Goal: Task Accomplishment & Management: Manage account settings

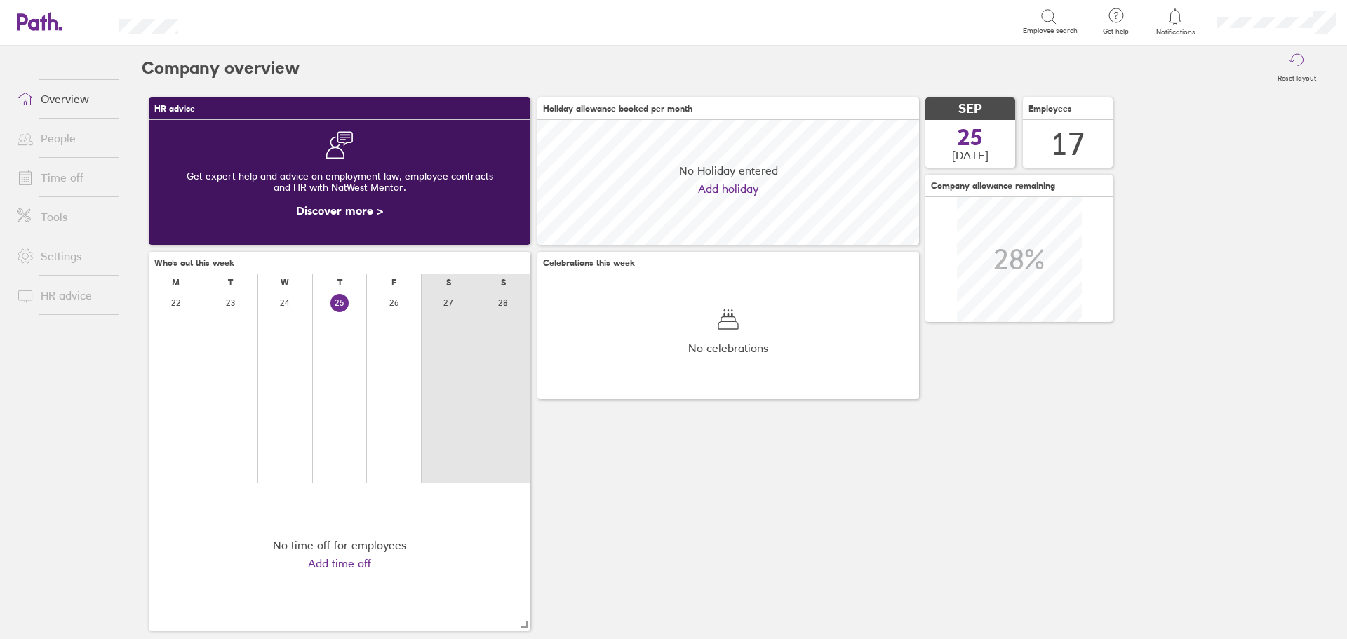
scroll to position [125, 382]
click at [88, 175] on link "Time off" at bounding box center [62, 178] width 113 height 28
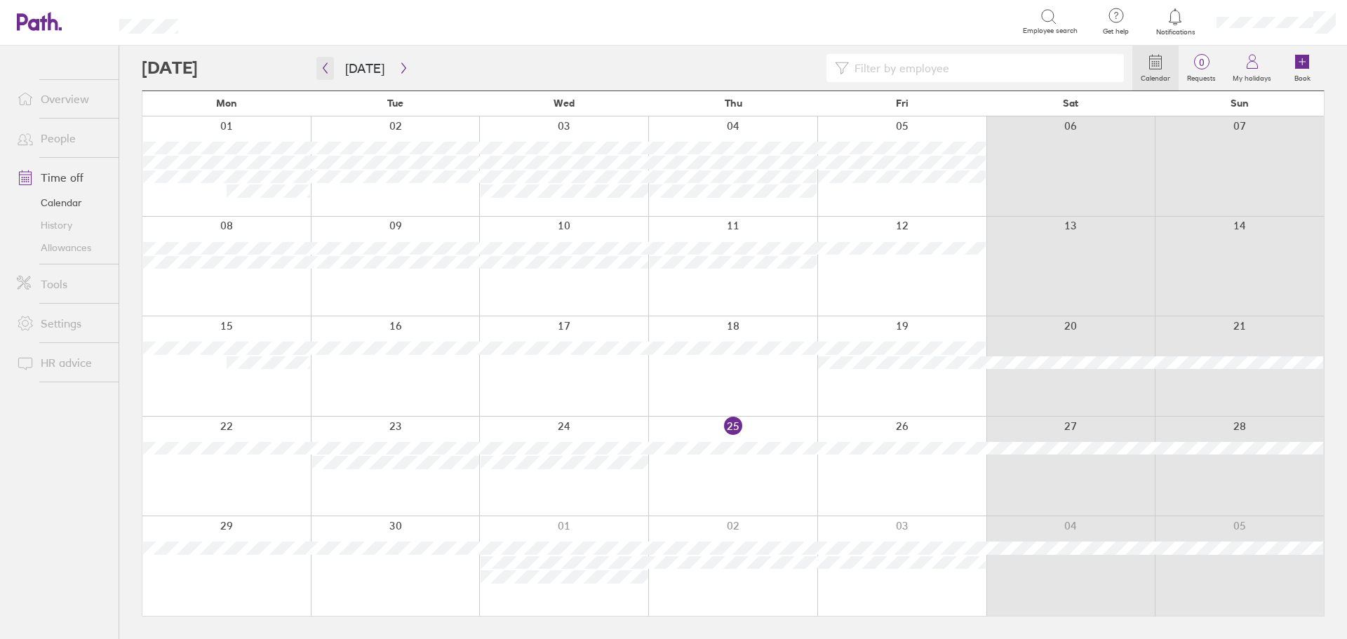
click at [327, 76] on button "button" at bounding box center [325, 68] width 18 height 23
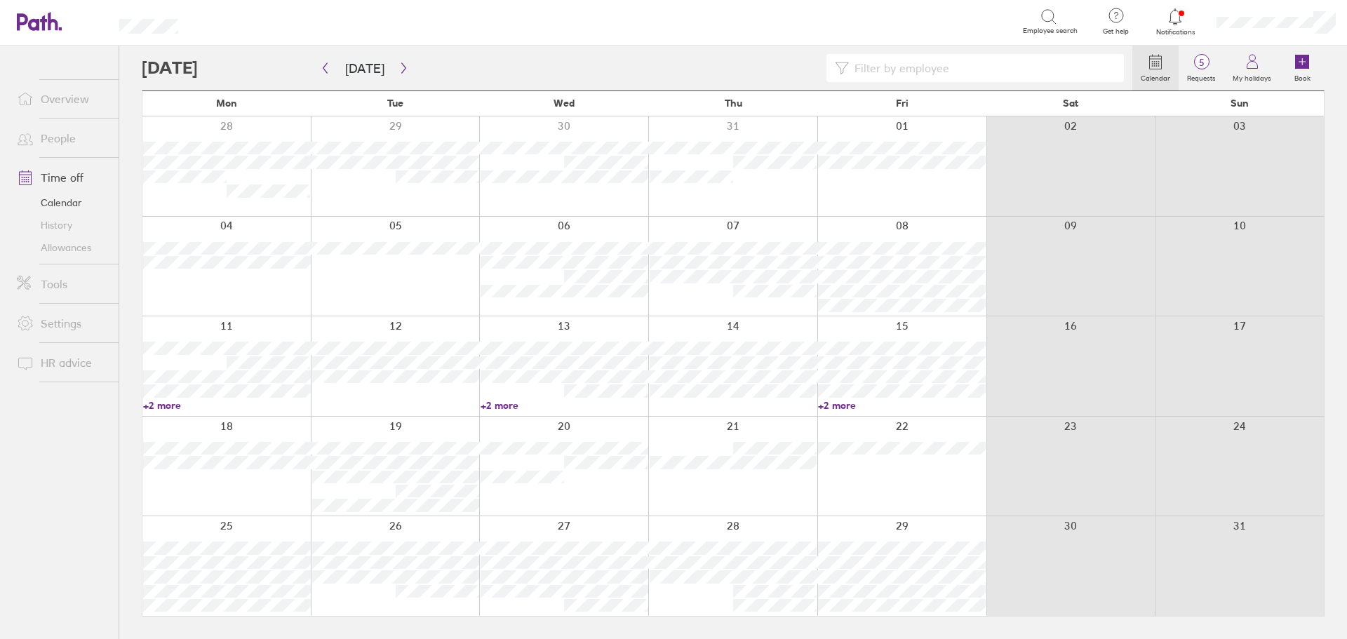
click at [158, 403] on link "+2 more" at bounding box center [227, 405] width 168 height 13
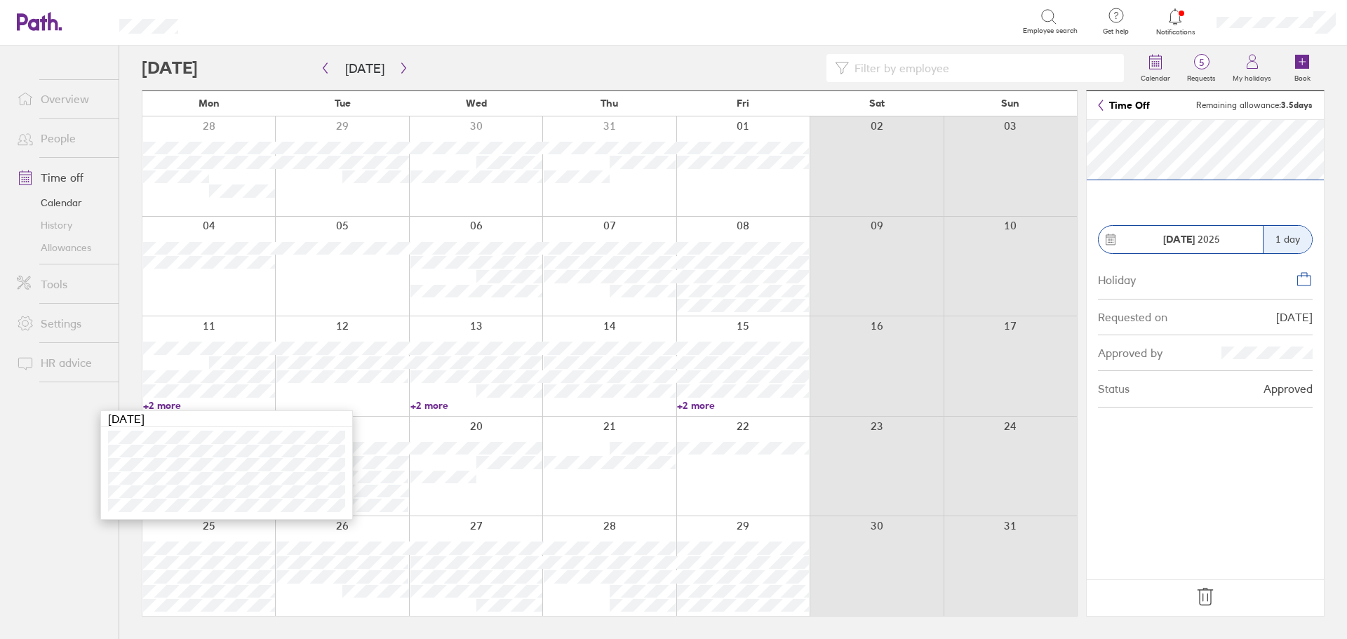
click at [24, 467] on ul "Overview People Time off Calendar History Allowances Tools Settings HR advice" at bounding box center [59, 319] width 119 height 547
click at [898, 74] on input at bounding box center [982, 68] width 267 height 27
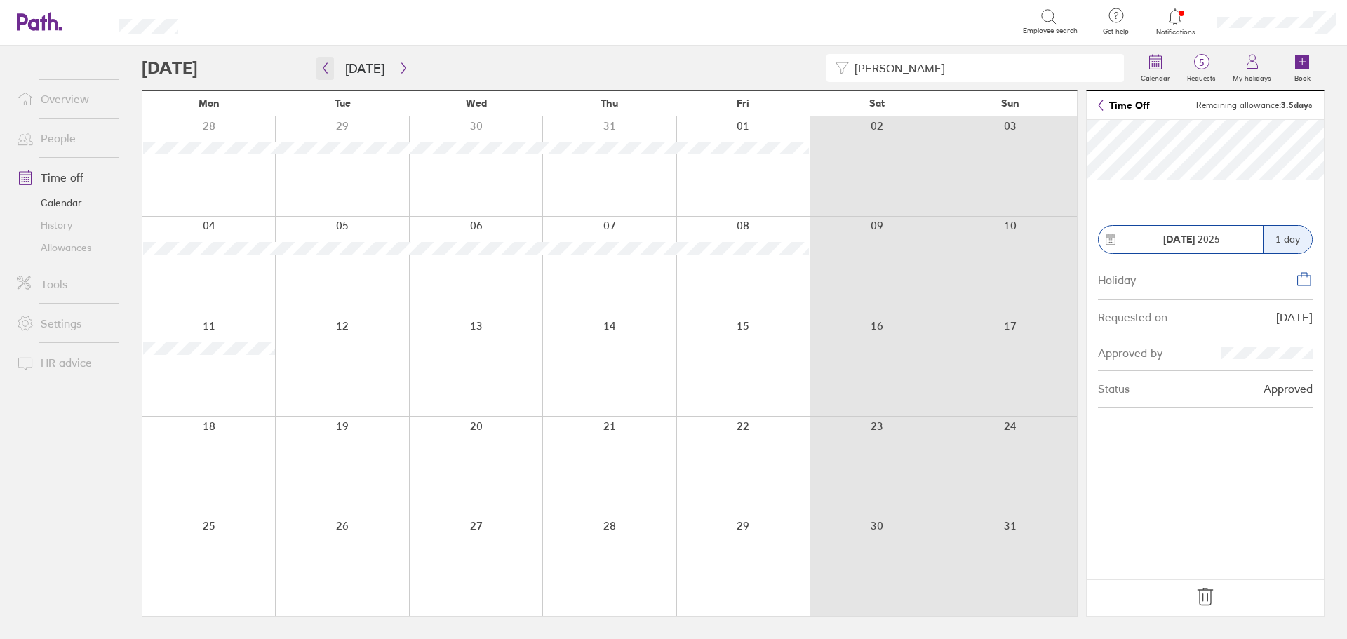
type input "[PERSON_NAME]"
click at [324, 70] on icon "button" at bounding box center [325, 67] width 11 height 11
click at [401, 71] on icon "button" at bounding box center [404, 67] width 11 height 11
click at [66, 491] on ul "Overview People Time off Calendar History Allowances Tools Settings HR advice" at bounding box center [59, 319] width 119 height 547
click at [222, 562] on div at bounding box center [208, 566] width 133 height 100
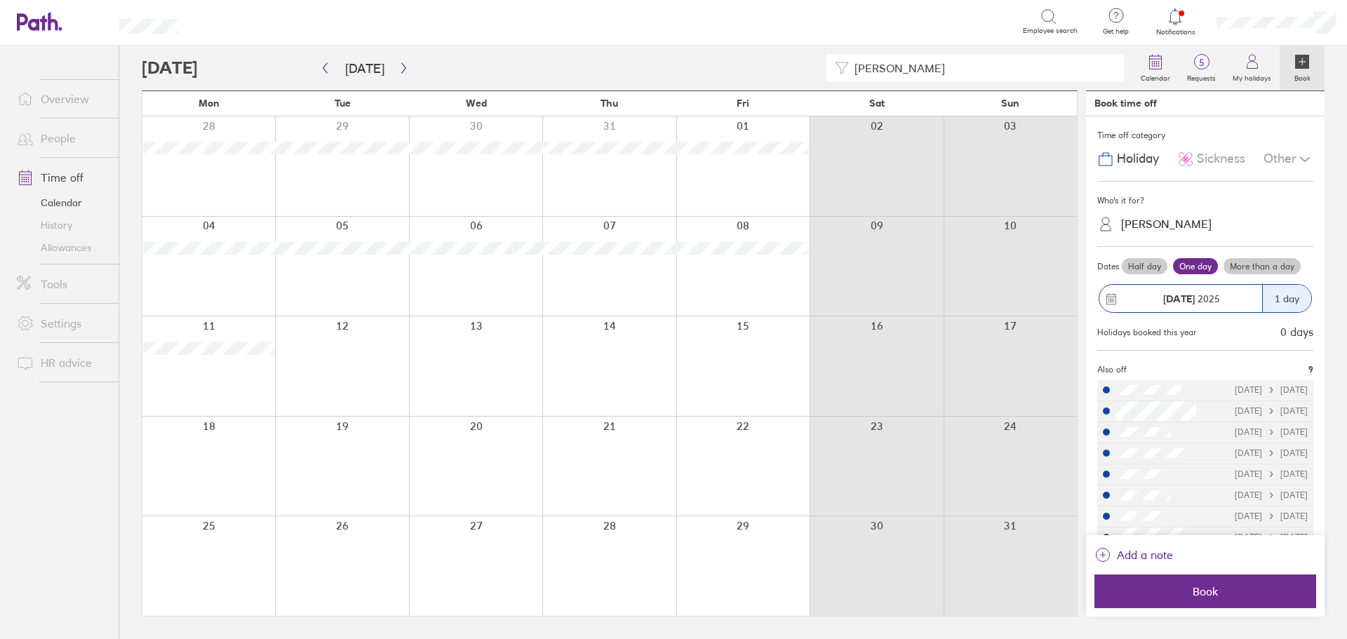
click at [1182, 210] on div "Who's it for?" at bounding box center [1206, 200] width 216 height 21
click at [1176, 220] on div "[PERSON_NAME]" at bounding box center [1166, 224] width 91 height 13
click at [1198, 255] on div "Leeanne Fairhurst (you)" at bounding box center [1206, 258] width 216 height 25
click at [1224, 593] on span "Book" at bounding box center [1206, 591] width 202 height 13
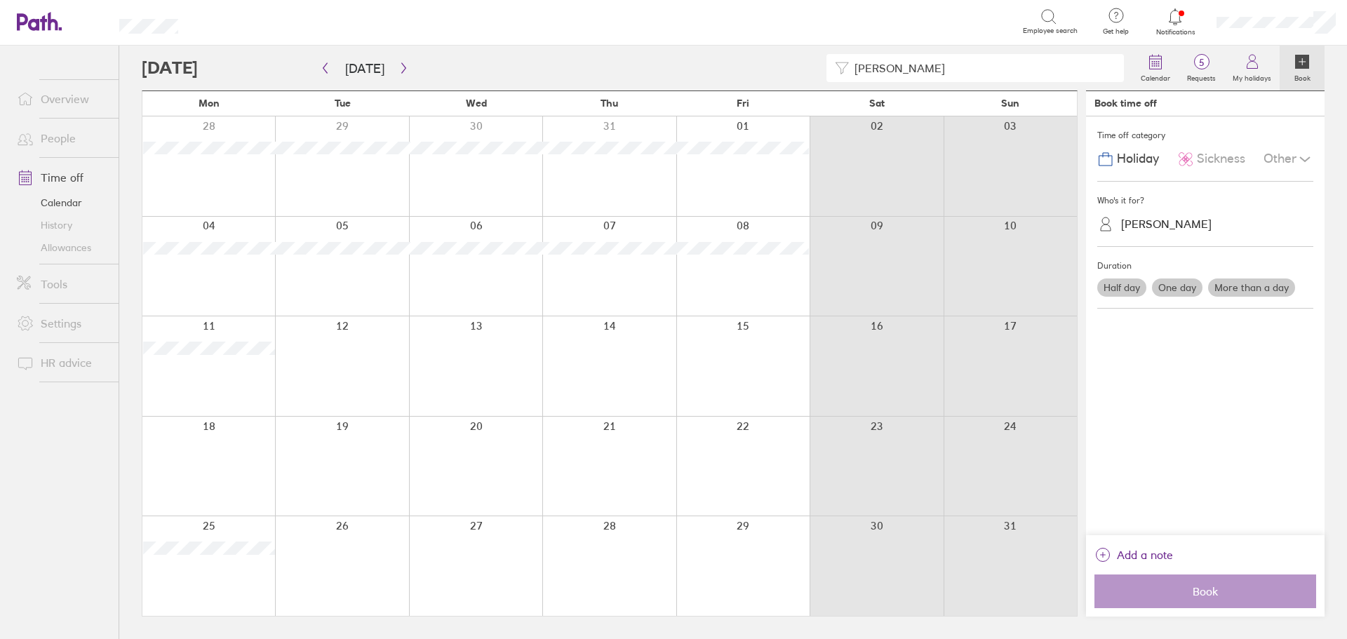
click at [225, 583] on div at bounding box center [208, 566] width 133 height 100
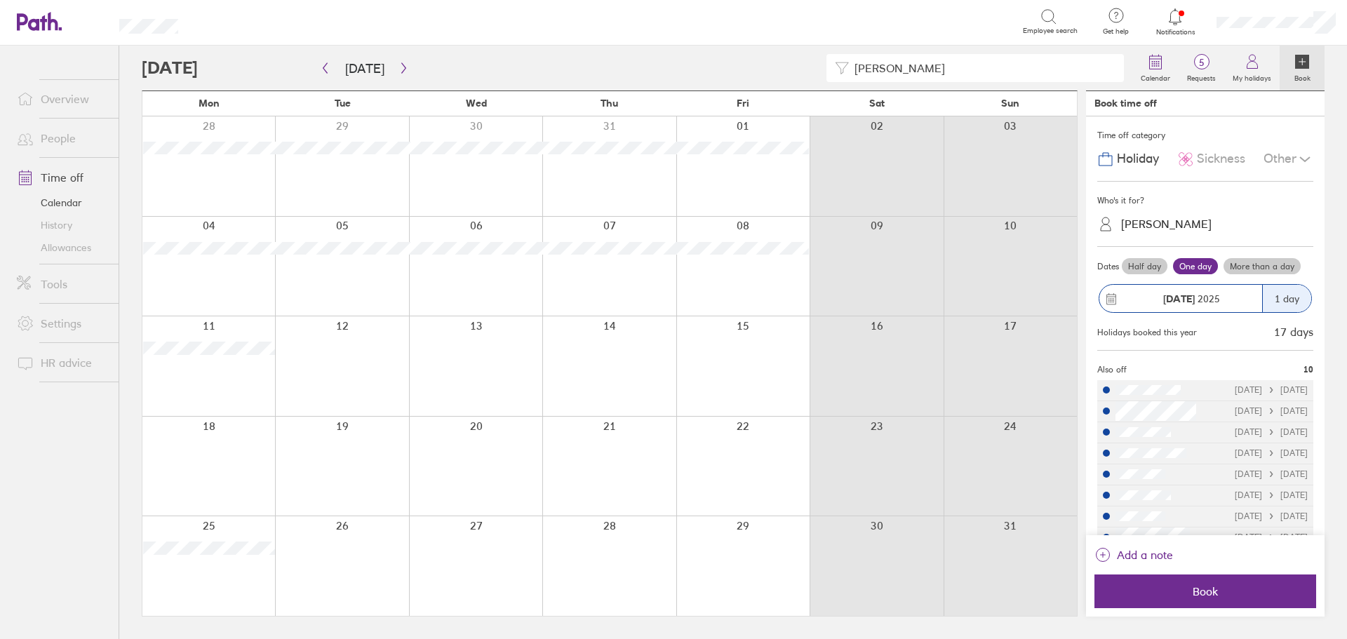
click at [1179, 218] on div "[PERSON_NAME]" at bounding box center [1166, 224] width 91 height 13
click at [1190, 231] on div "[PERSON_NAME]" at bounding box center [1166, 224] width 91 height 13
click at [1194, 224] on div "[PERSON_NAME]" at bounding box center [1166, 224] width 91 height 13
drag, startPoint x: 918, startPoint y: 64, endPoint x: 488, endPoint y: 80, distance: 430.5
click at [520, 80] on div "lee" at bounding box center [637, 68] width 991 height 28
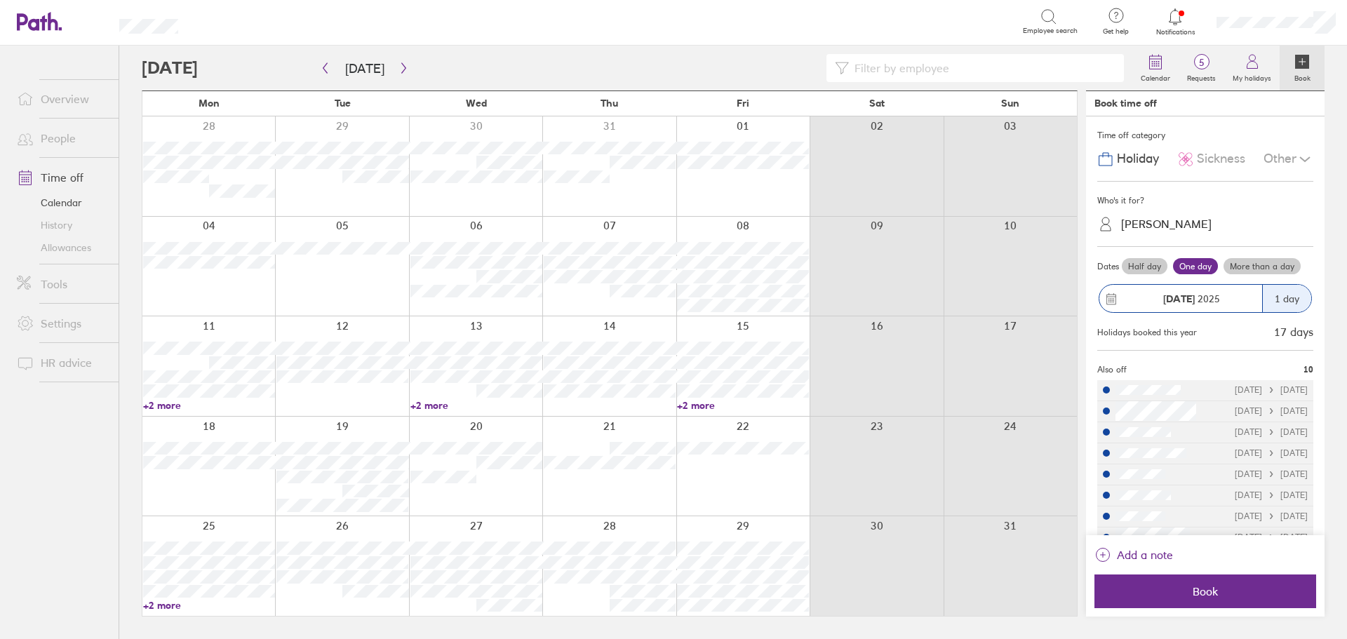
click at [233, 611] on div at bounding box center [208, 566] width 133 height 100
click at [237, 521] on div at bounding box center [208, 566] width 133 height 100
click at [234, 607] on link "+2 more" at bounding box center [209, 605] width 132 height 13
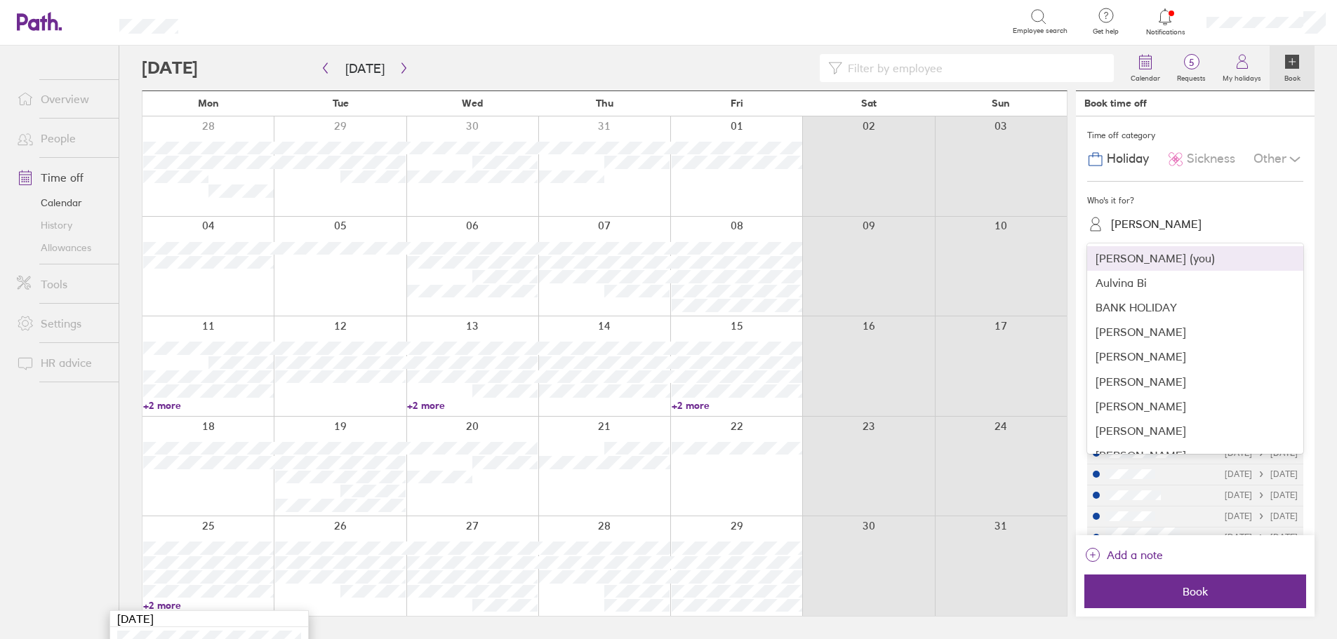
click at [1172, 227] on div "[PERSON_NAME]" at bounding box center [1156, 224] width 91 height 13
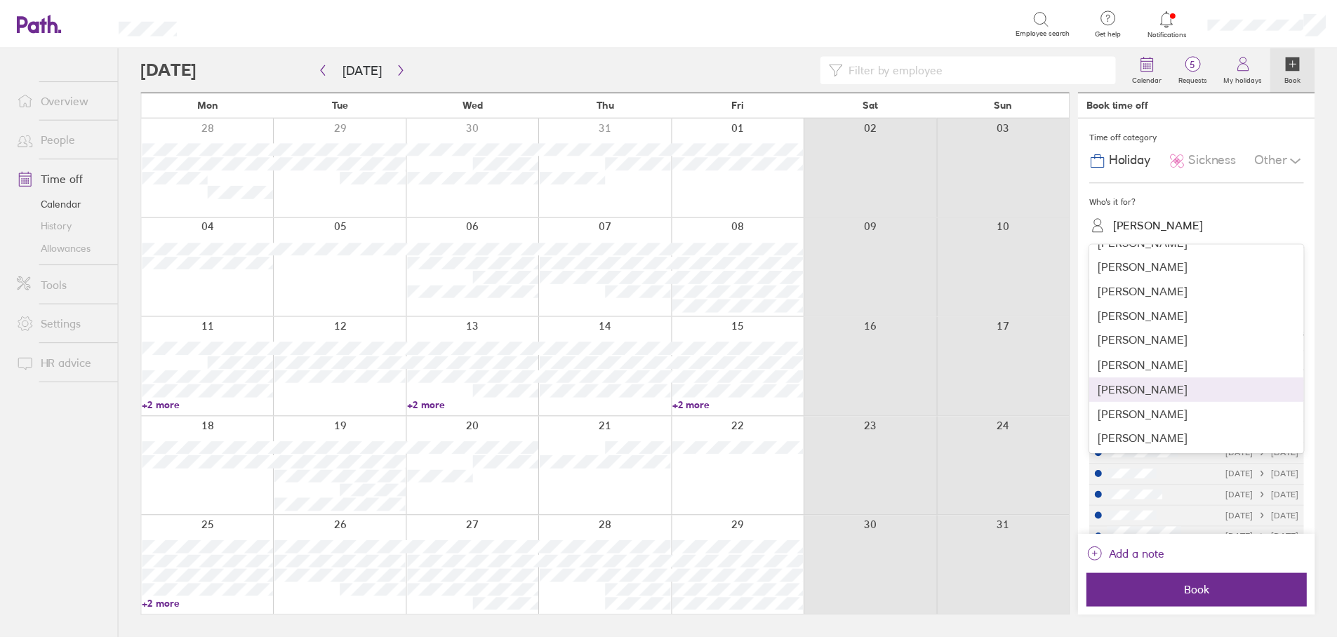
scroll to position [215, 0]
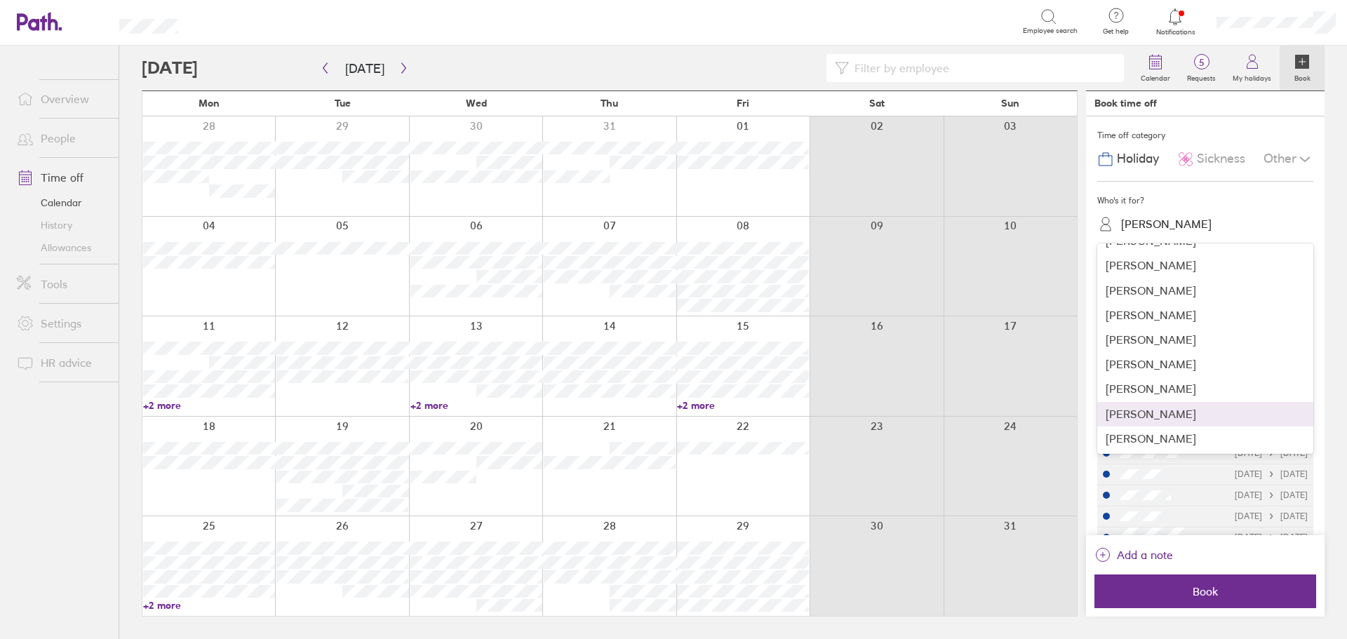
click at [1154, 418] on div "[PERSON_NAME]" at bounding box center [1206, 414] width 216 height 25
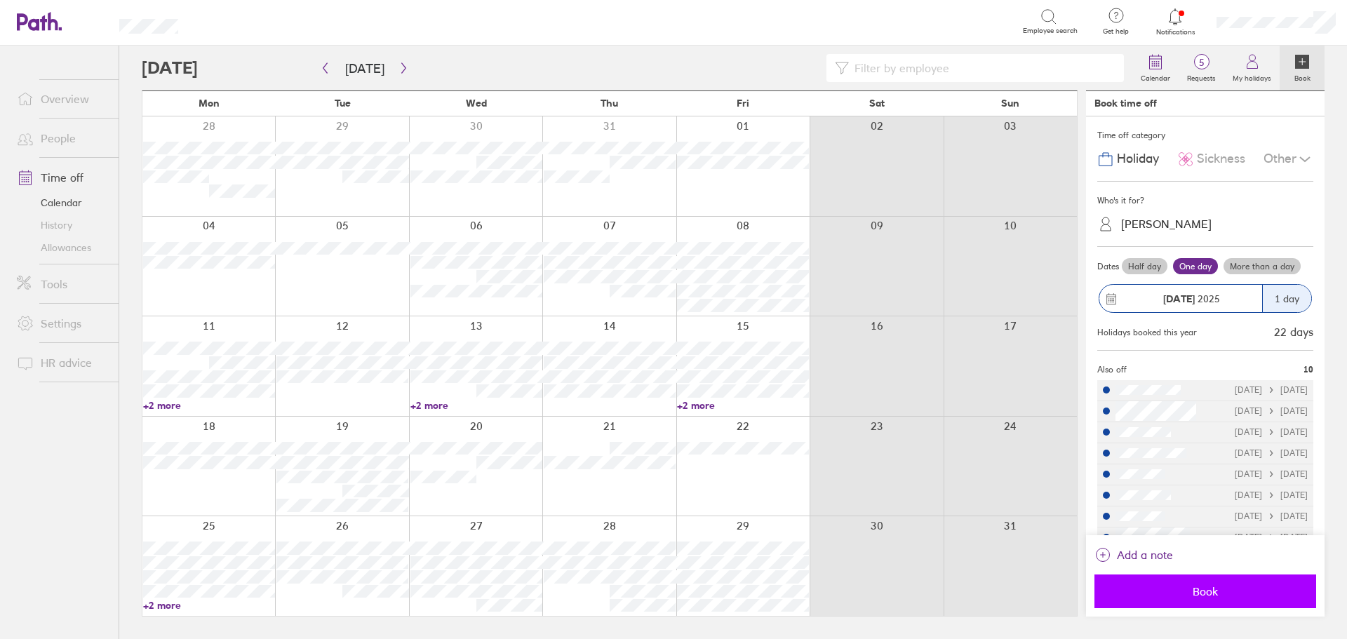
click at [1180, 596] on span "Book" at bounding box center [1206, 591] width 202 height 13
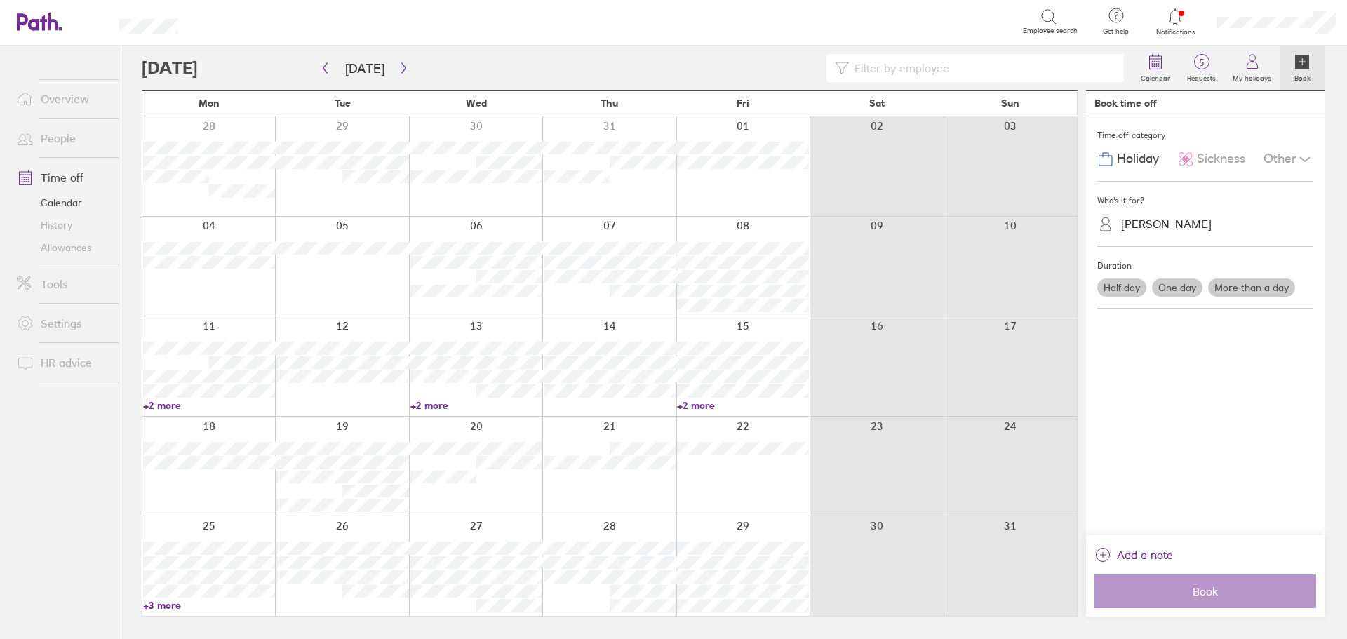
click at [177, 608] on link "+3 more" at bounding box center [209, 605] width 132 height 13
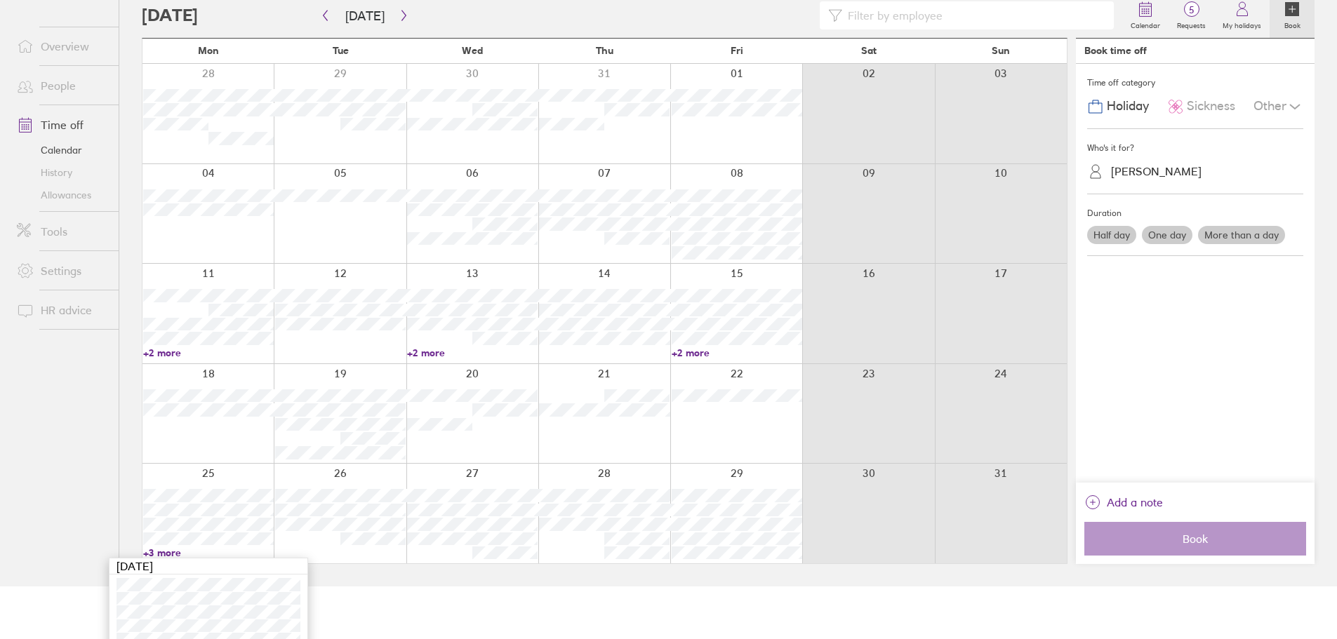
scroll to position [94, 0]
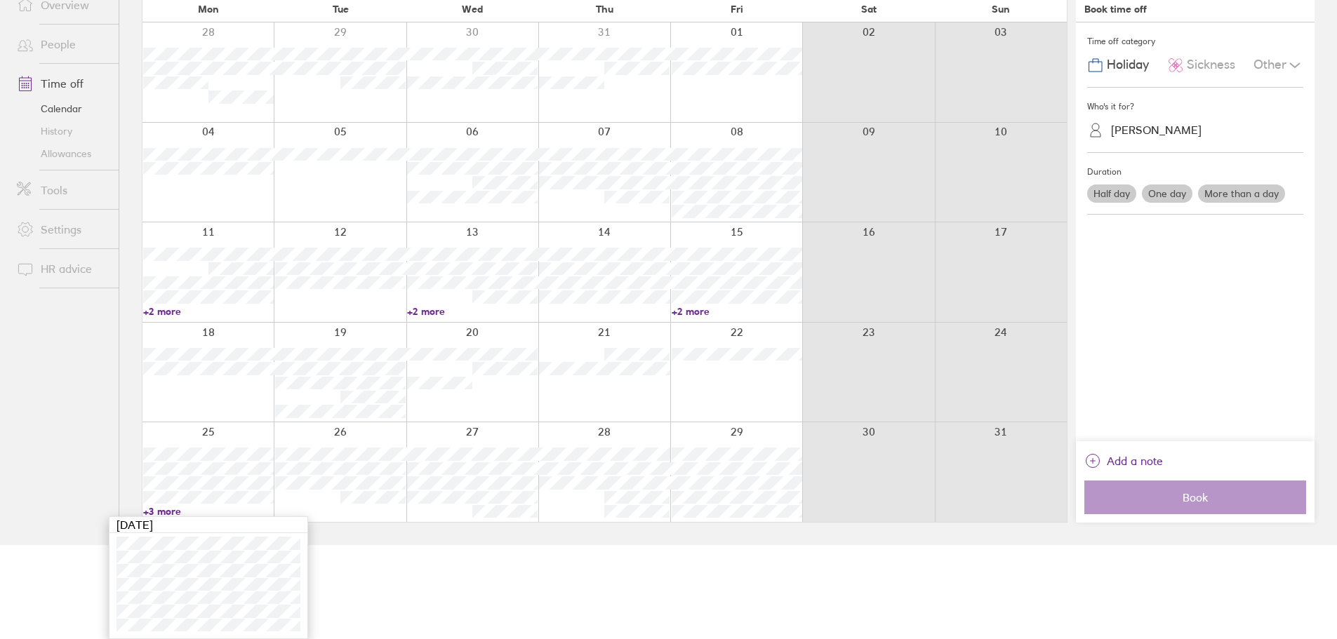
click at [75, 446] on ul "Overview People Time off Calendar History Allowances Tools Settings HR advice" at bounding box center [59, 225] width 119 height 547
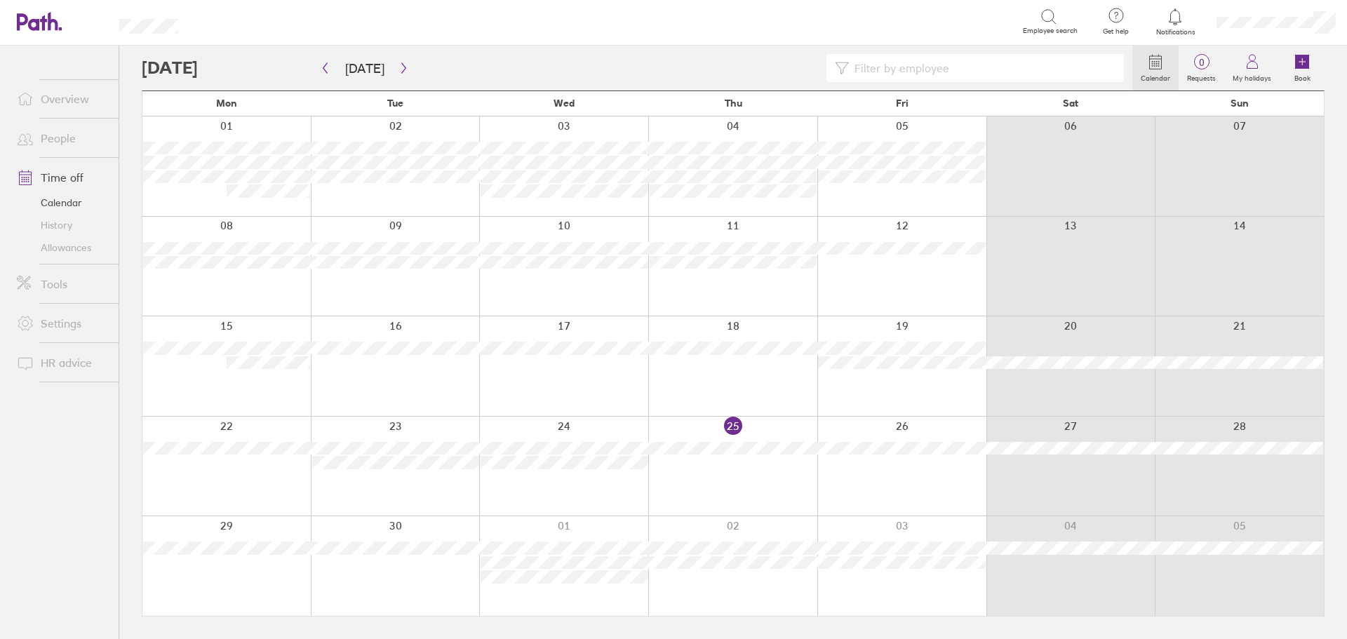
click at [69, 249] on link "Allowances" at bounding box center [62, 247] width 113 height 22
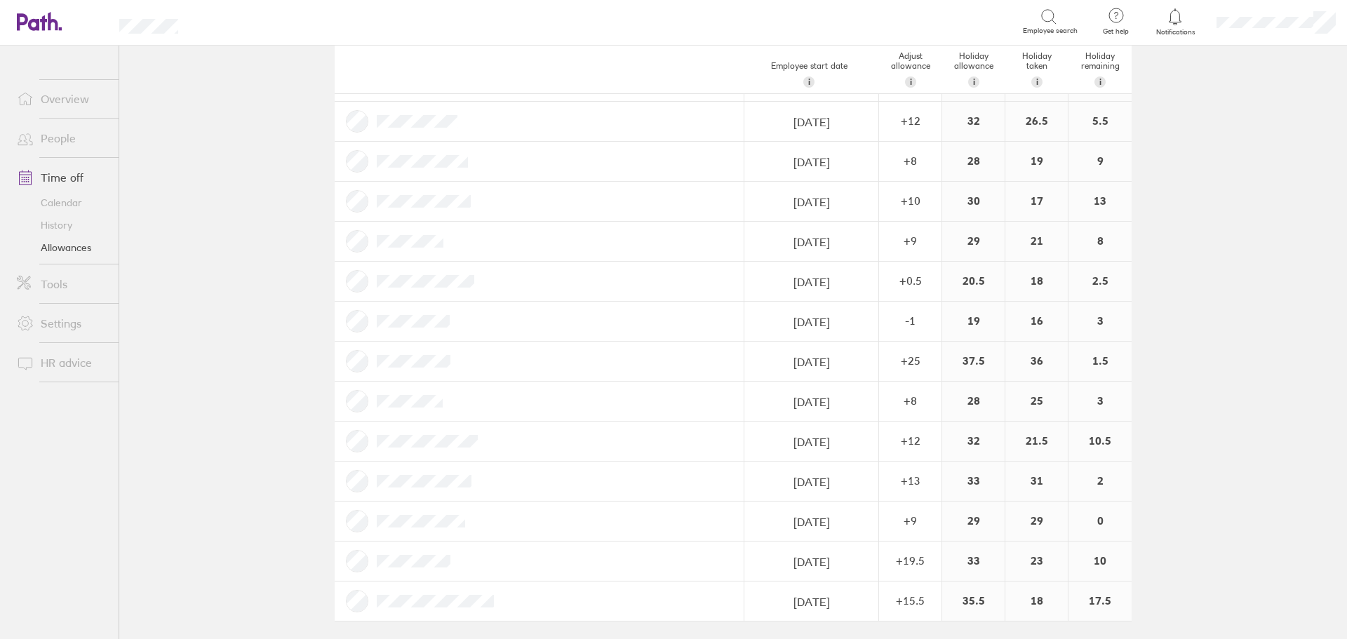
scroll to position [232, 0]
click at [62, 248] on link "Allowances" at bounding box center [62, 247] width 113 height 22
click at [68, 184] on link "Time off" at bounding box center [62, 178] width 113 height 28
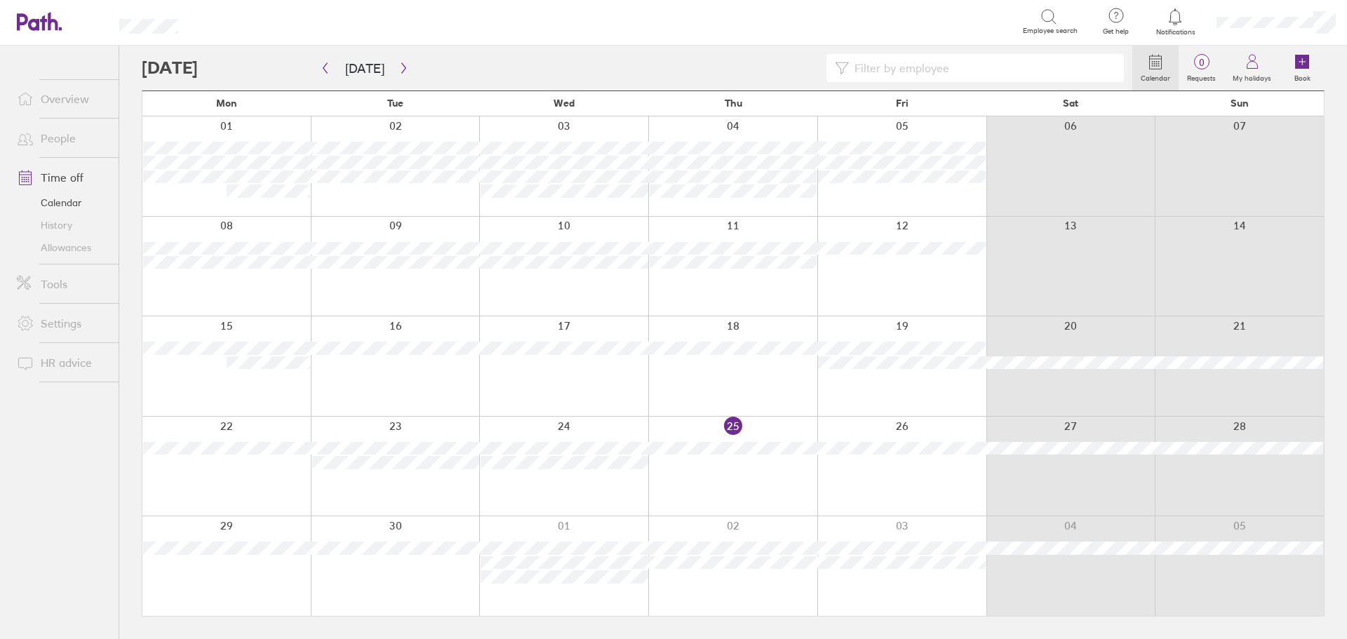
click at [936, 80] on input at bounding box center [982, 68] width 267 height 27
type input "kee"
click at [408, 67] on button "button" at bounding box center [404, 68] width 18 height 23
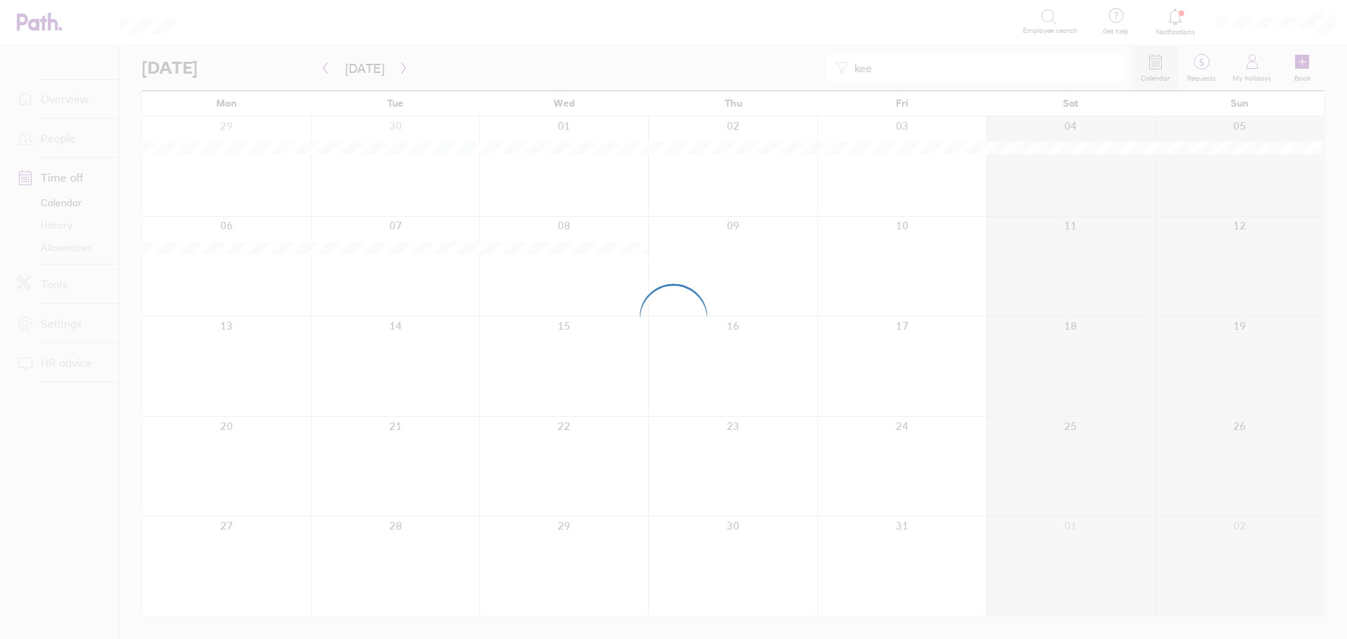
click at [407, 67] on div at bounding box center [673, 319] width 1347 height 639
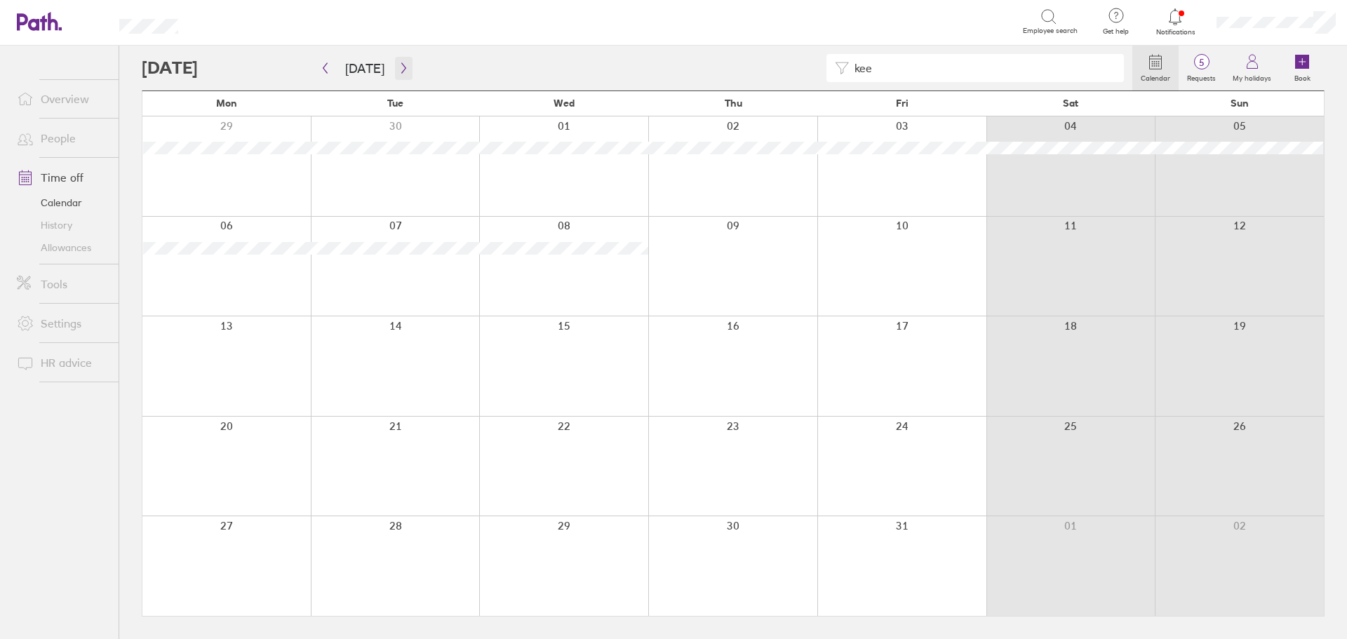
click at [405, 71] on button "button" at bounding box center [404, 68] width 18 height 23
click at [323, 69] on icon "button" at bounding box center [325, 67] width 11 height 11
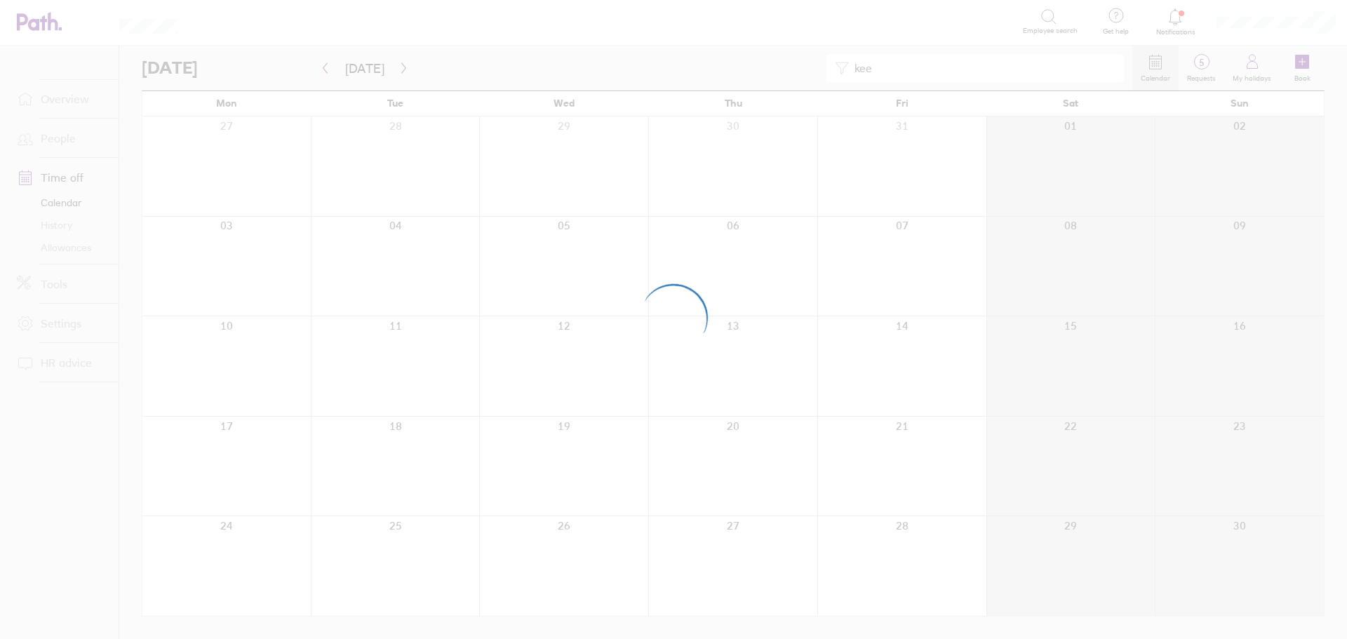
click at [322, 70] on div at bounding box center [673, 319] width 1347 height 639
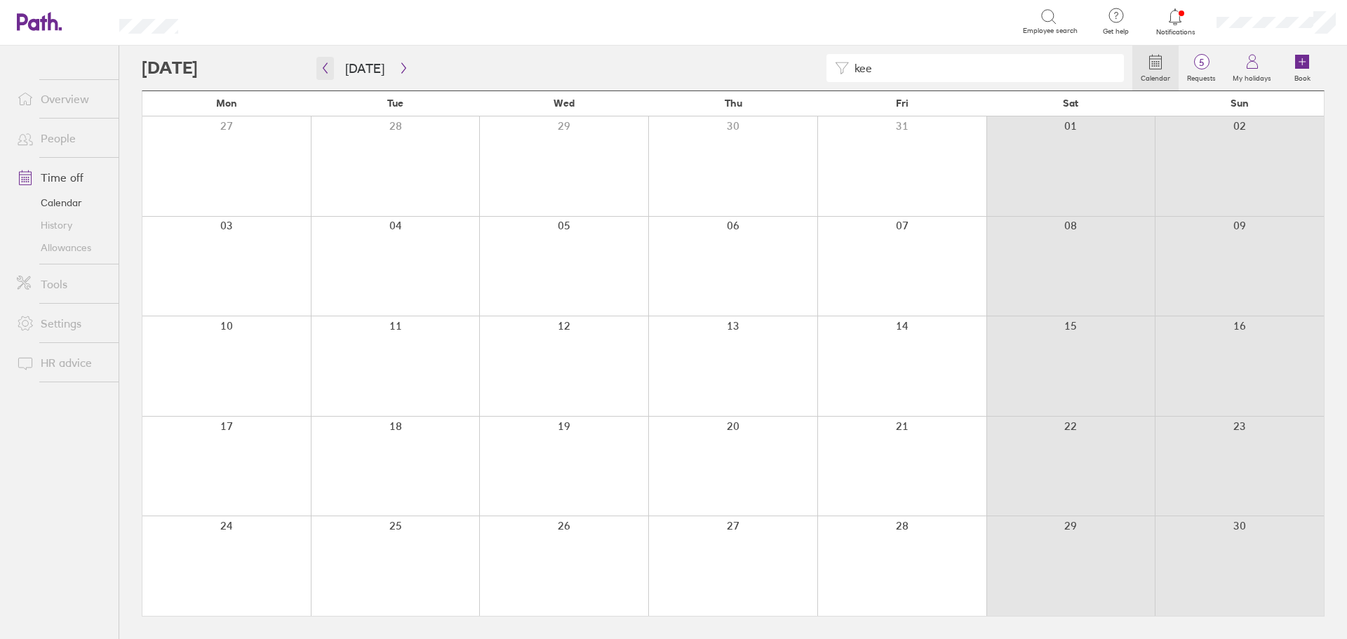
click at [323, 74] on button "button" at bounding box center [325, 68] width 18 height 23
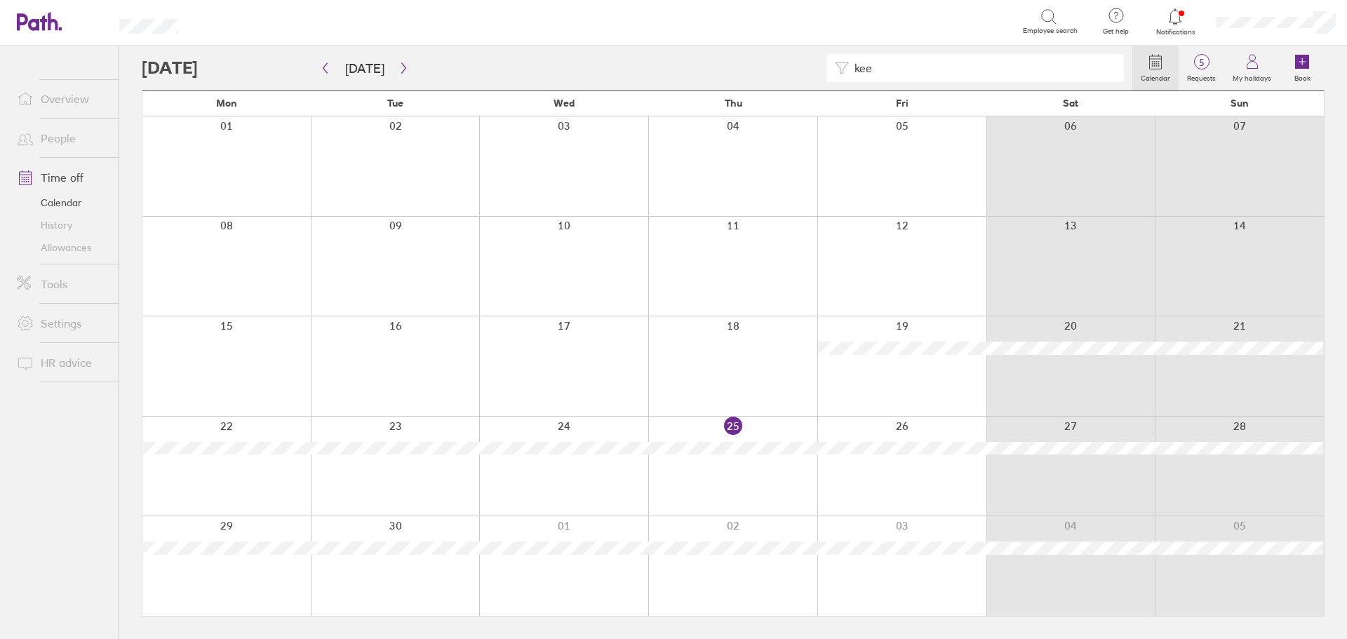
click at [723, 367] on div at bounding box center [732, 366] width 169 height 100
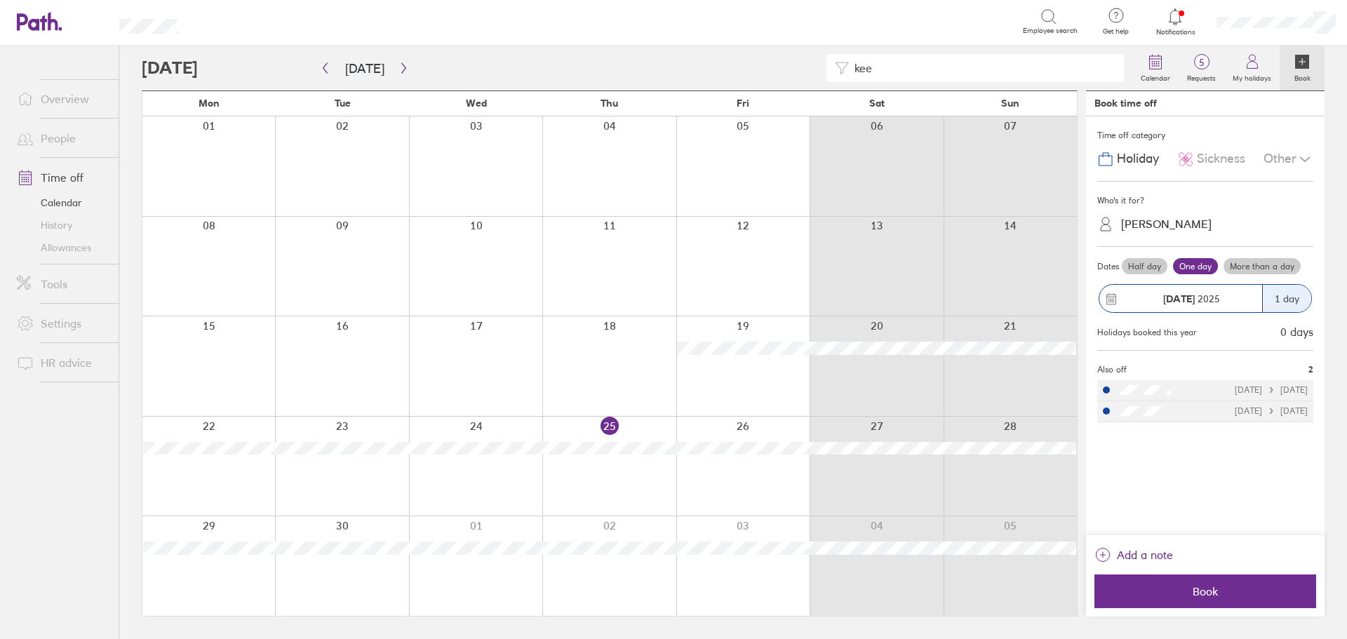
click at [1162, 224] on div "[PERSON_NAME]" at bounding box center [1166, 224] width 91 height 13
click at [1169, 259] on div "[PERSON_NAME] (you)" at bounding box center [1206, 258] width 216 height 25
click at [1238, 496] on div "Time off category Holiday Sickness Other Who's it for? option [PERSON_NAME] (yo…" at bounding box center [1205, 325] width 239 height 419
click at [1196, 588] on span "Book" at bounding box center [1206, 591] width 202 height 13
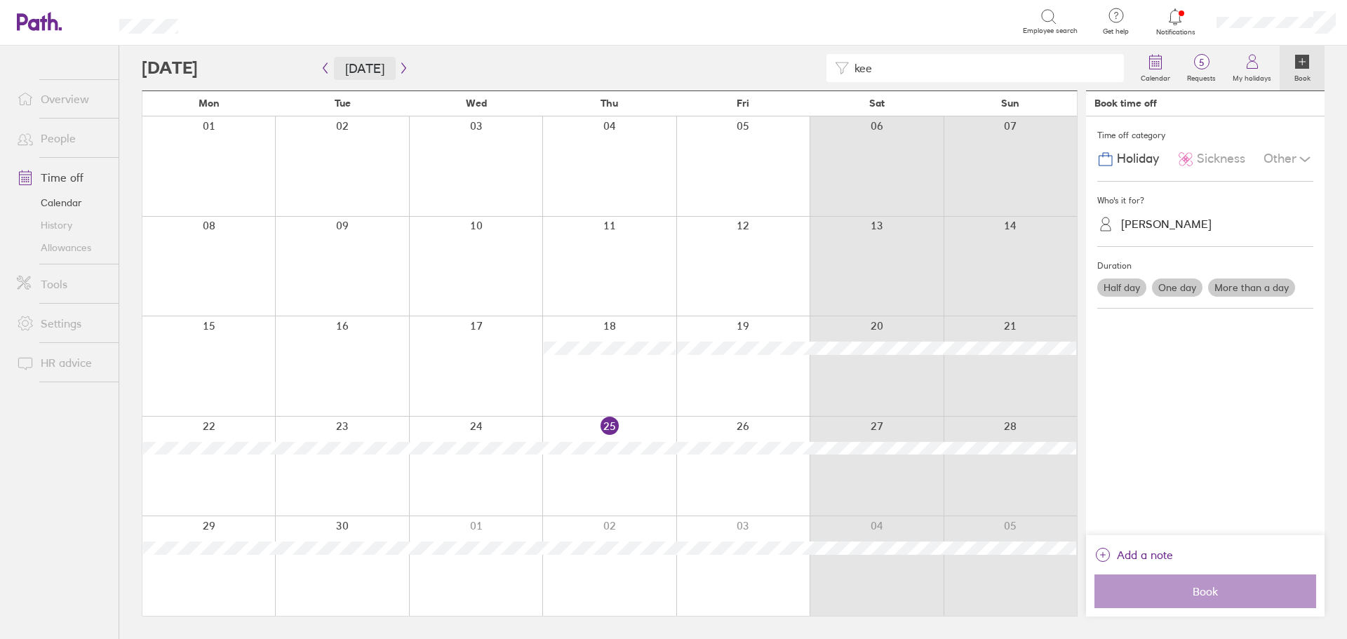
click at [335, 75] on button "[DATE]" at bounding box center [365, 68] width 62 height 23
click at [319, 73] on button "button" at bounding box center [325, 68] width 18 height 23
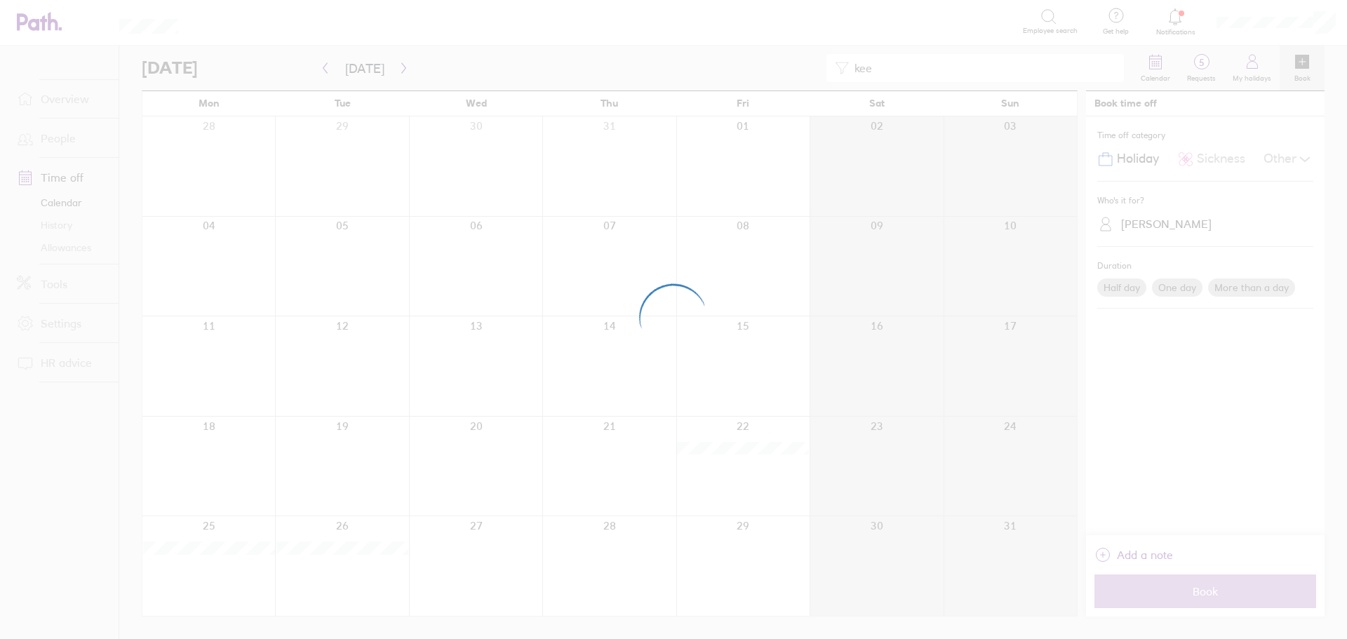
click at [448, 62] on div at bounding box center [673, 319] width 1347 height 639
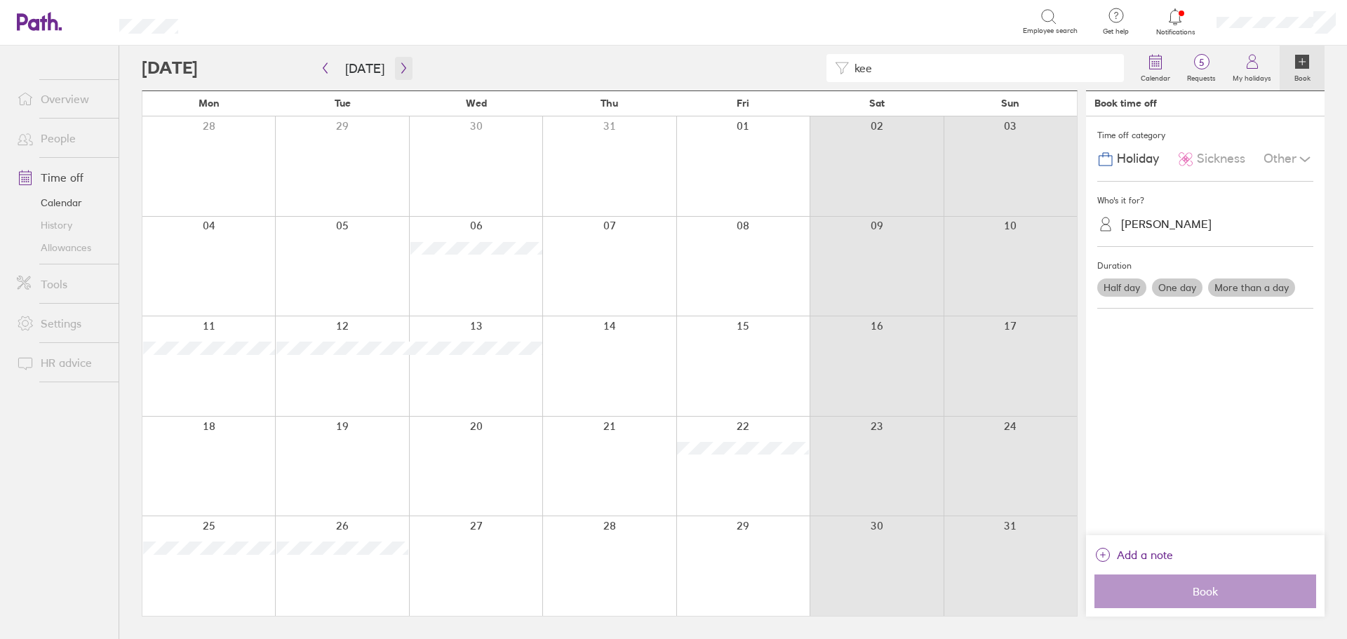
click at [401, 72] on icon "button" at bounding box center [404, 67] width 11 height 11
drag, startPoint x: 948, startPoint y: 80, endPoint x: 799, endPoint y: 74, distance: 149.6
click at [811, 74] on div "kee" at bounding box center [637, 68] width 991 height 28
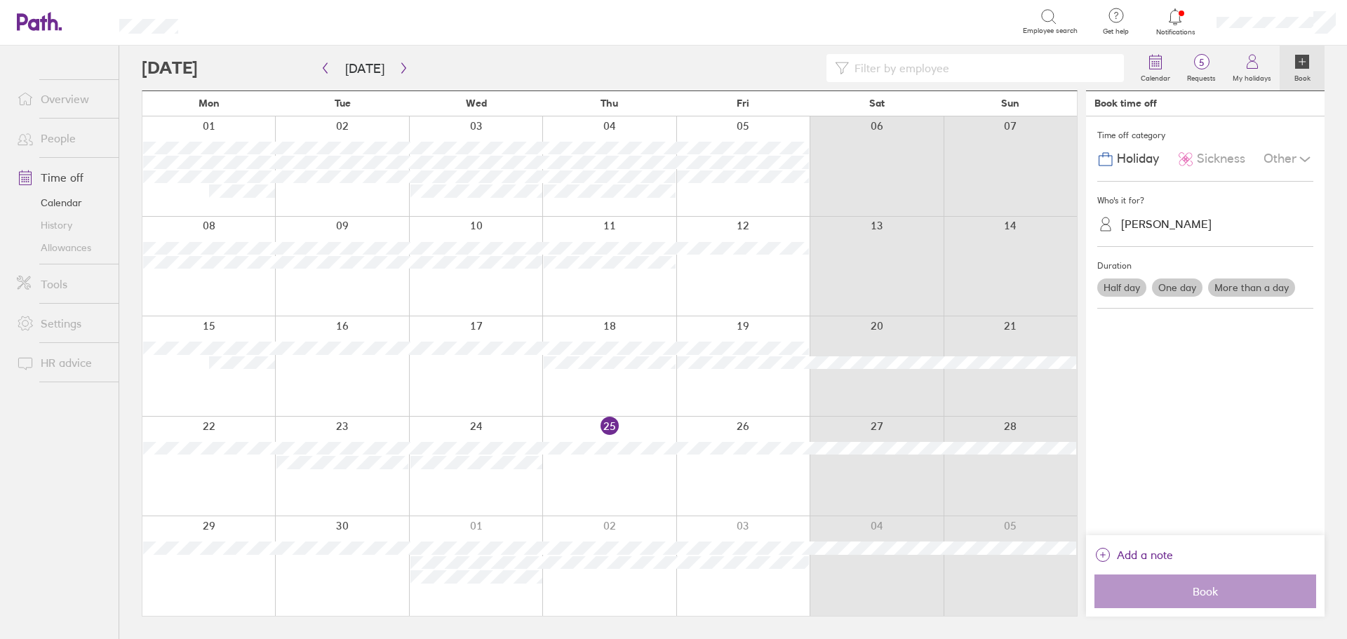
click at [587, 474] on div at bounding box center [608, 467] width 133 height 100
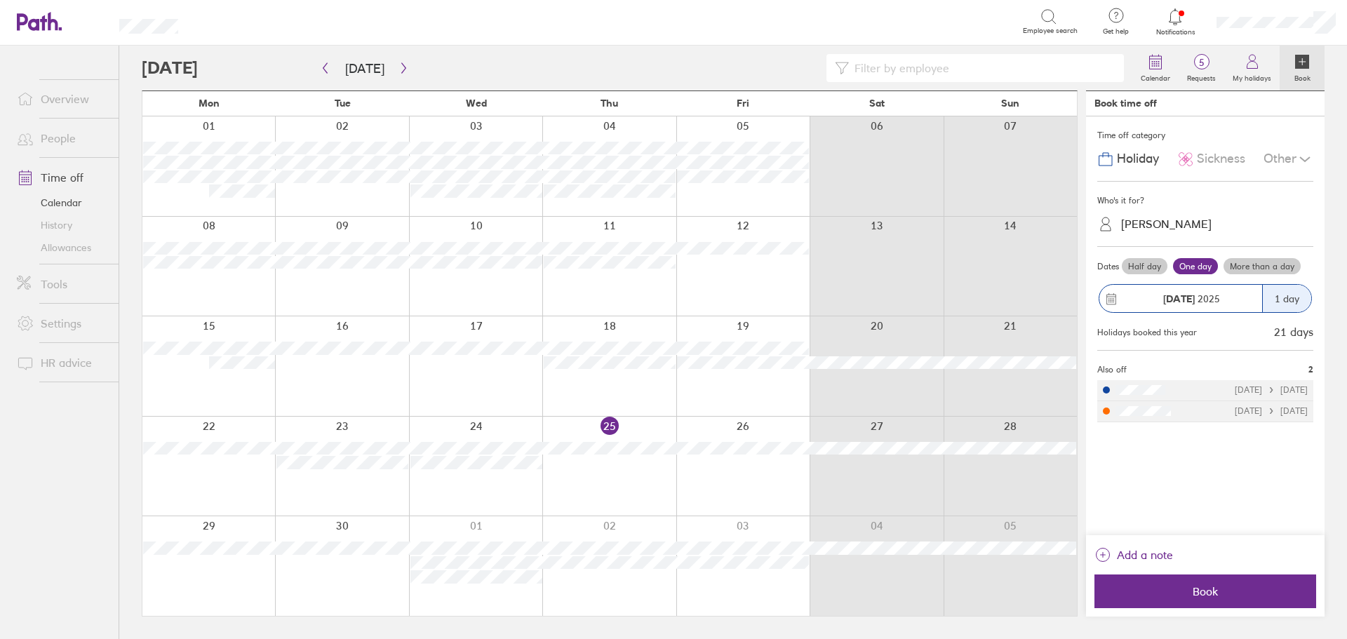
click at [1181, 221] on div "[PERSON_NAME]" at bounding box center [1166, 224] width 91 height 13
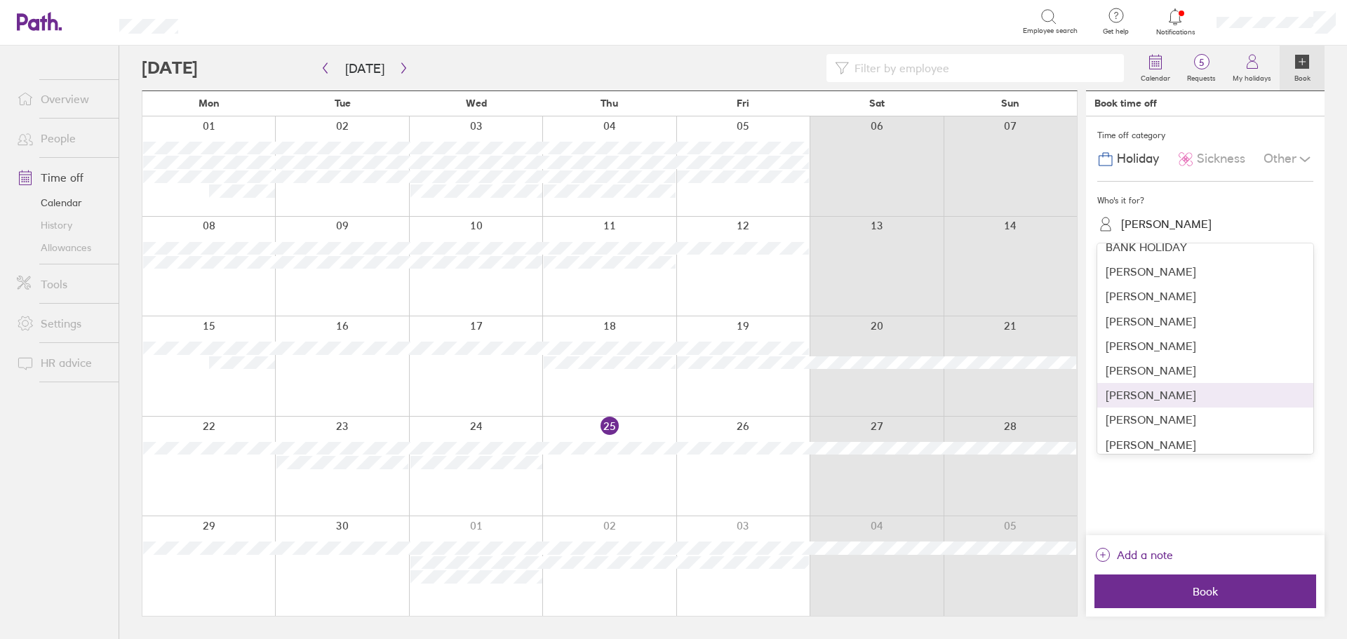
scroll to position [140, 0]
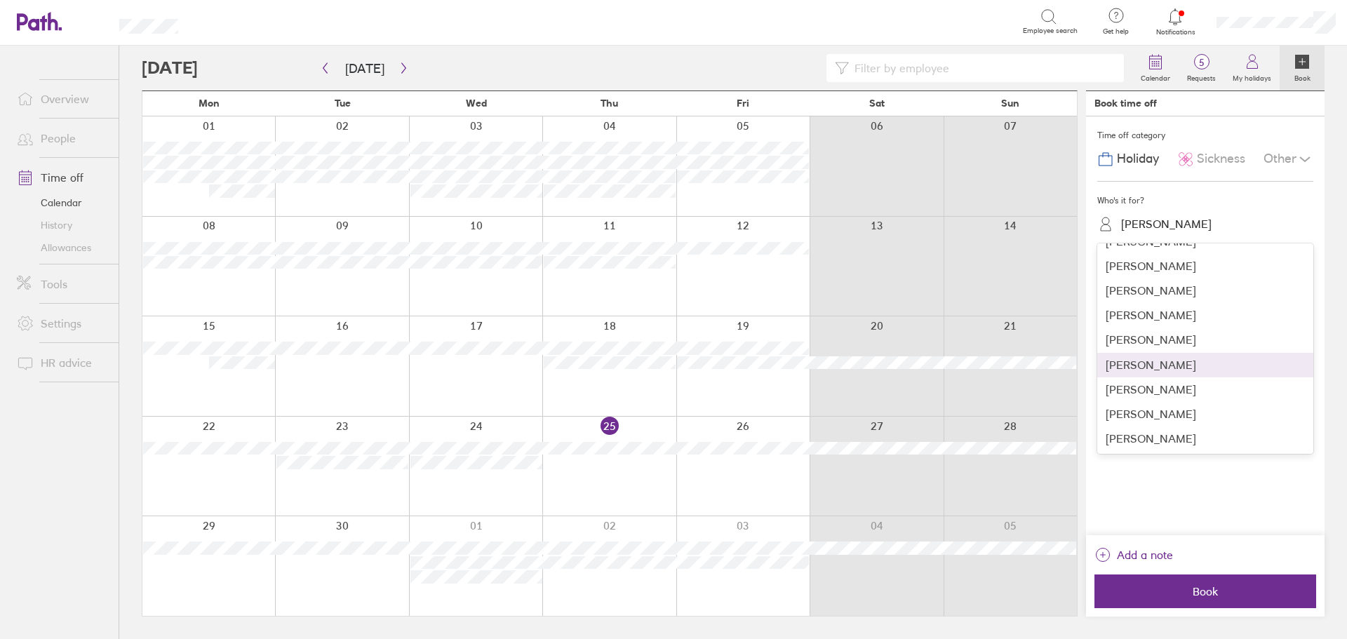
click at [1164, 367] on div "[PERSON_NAME]" at bounding box center [1206, 365] width 216 height 25
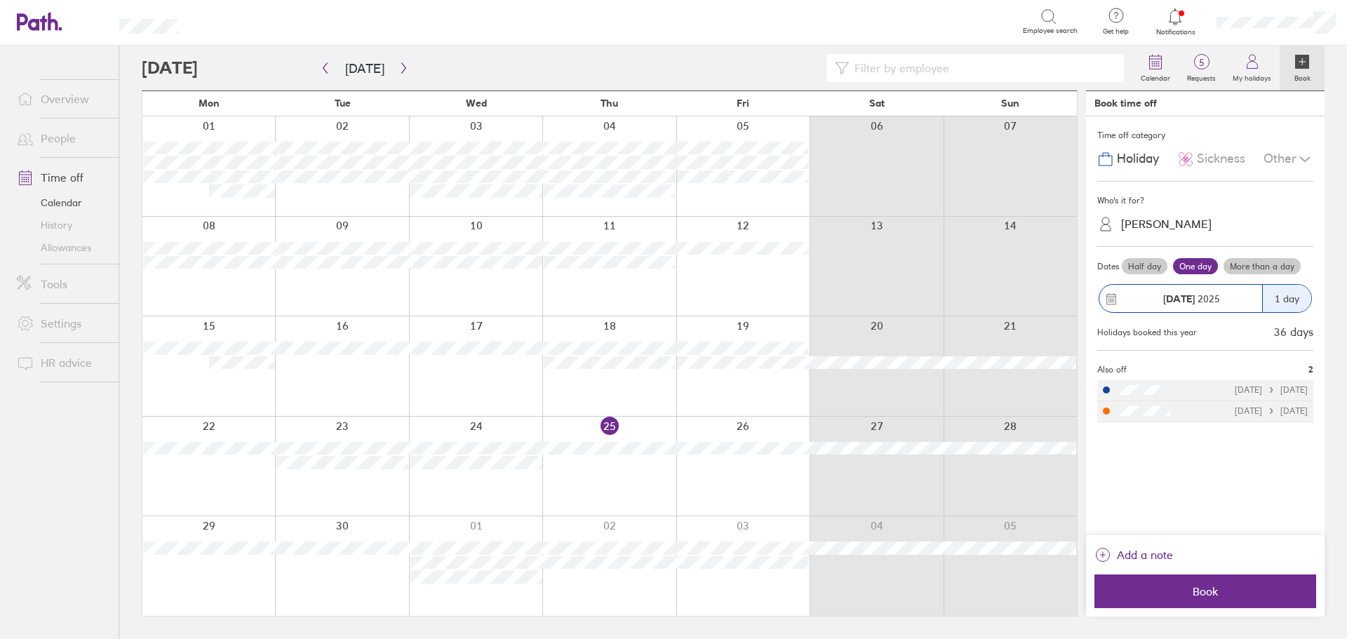
click at [1281, 156] on div "Other" at bounding box center [1289, 159] width 50 height 27
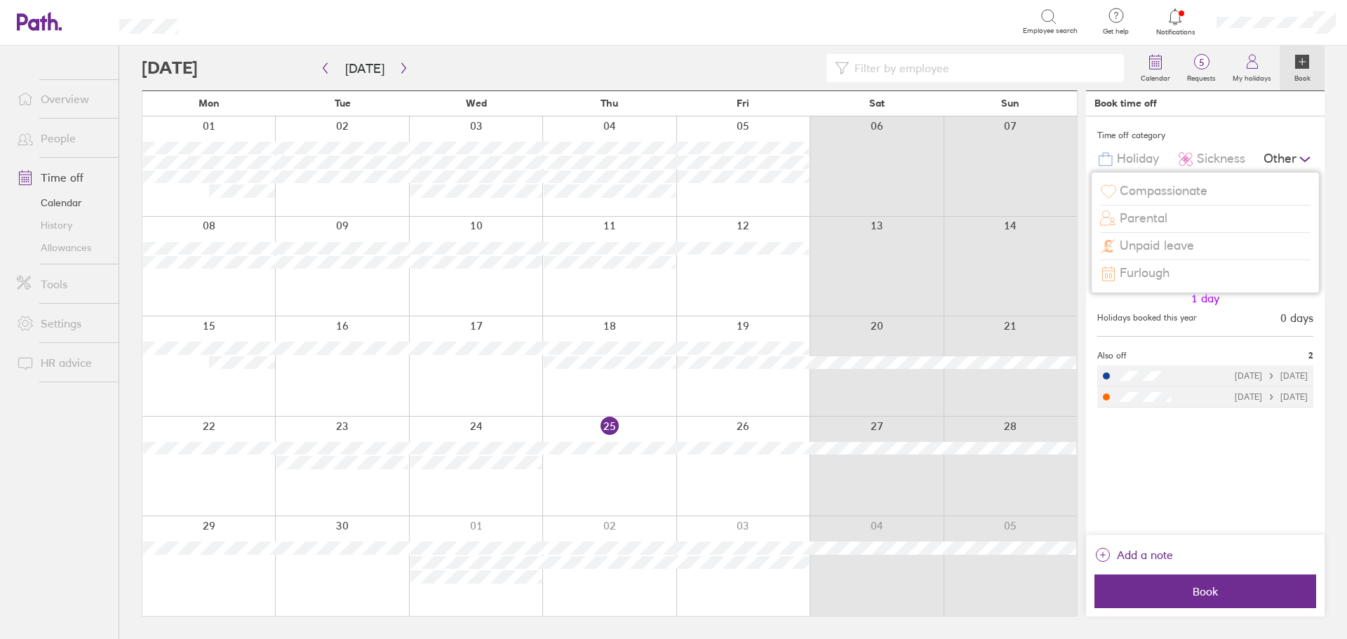
click at [1228, 161] on span "Sickness" at bounding box center [1221, 159] width 48 height 15
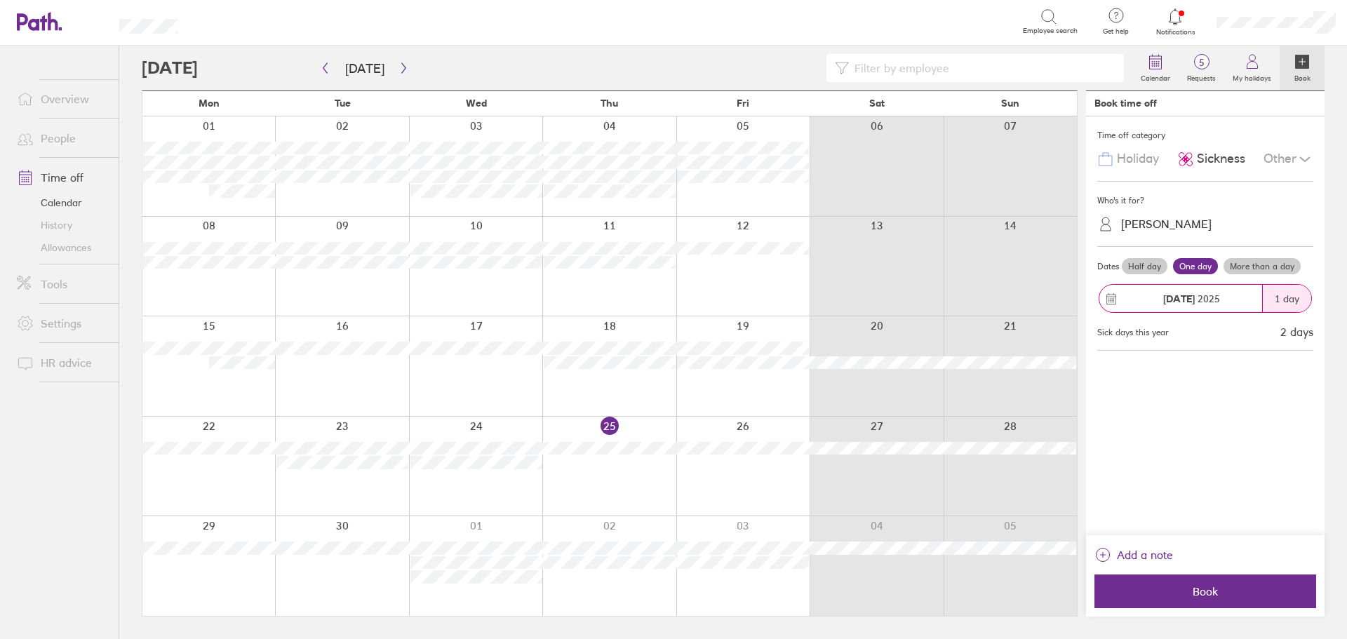
click at [1226, 161] on span "Sickness" at bounding box center [1221, 159] width 48 height 15
click at [1185, 591] on span "Book" at bounding box center [1206, 591] width 202 height 13
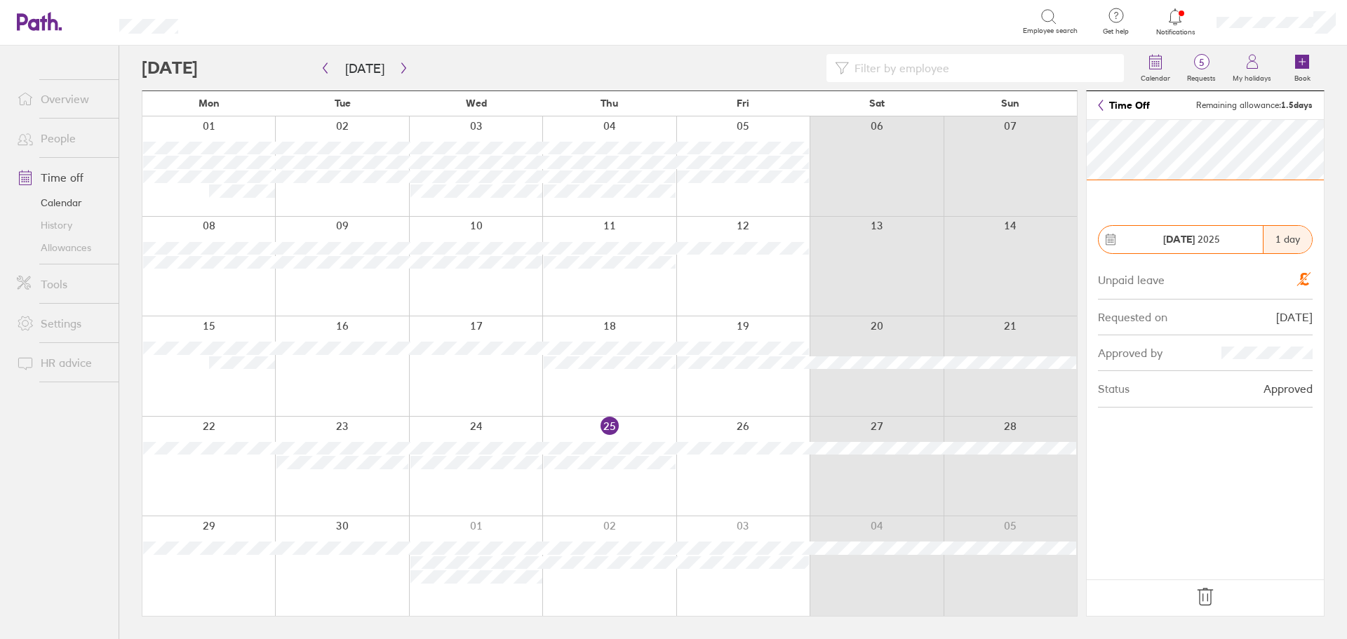
click at [1208, 596] on icon at bounding box center [1205, 597] width 15 height 17
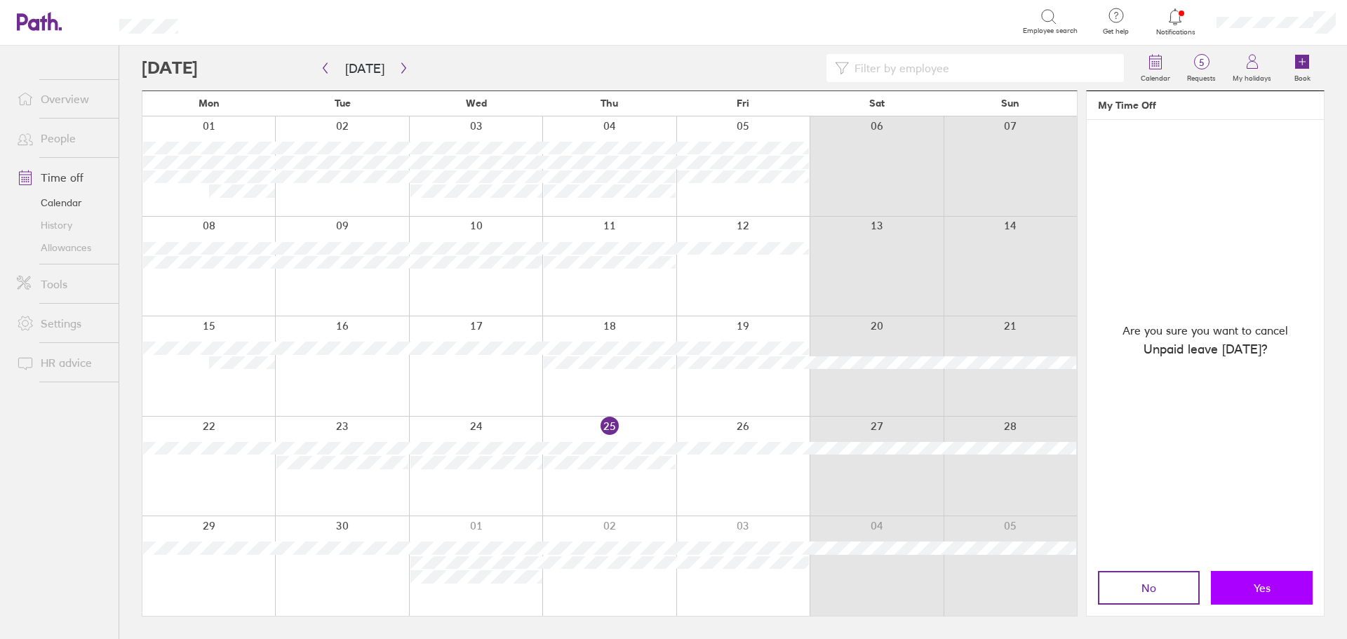
click at [1242, 592] on button "Yes" at bounding box center [1262, 588] width 102 height 34
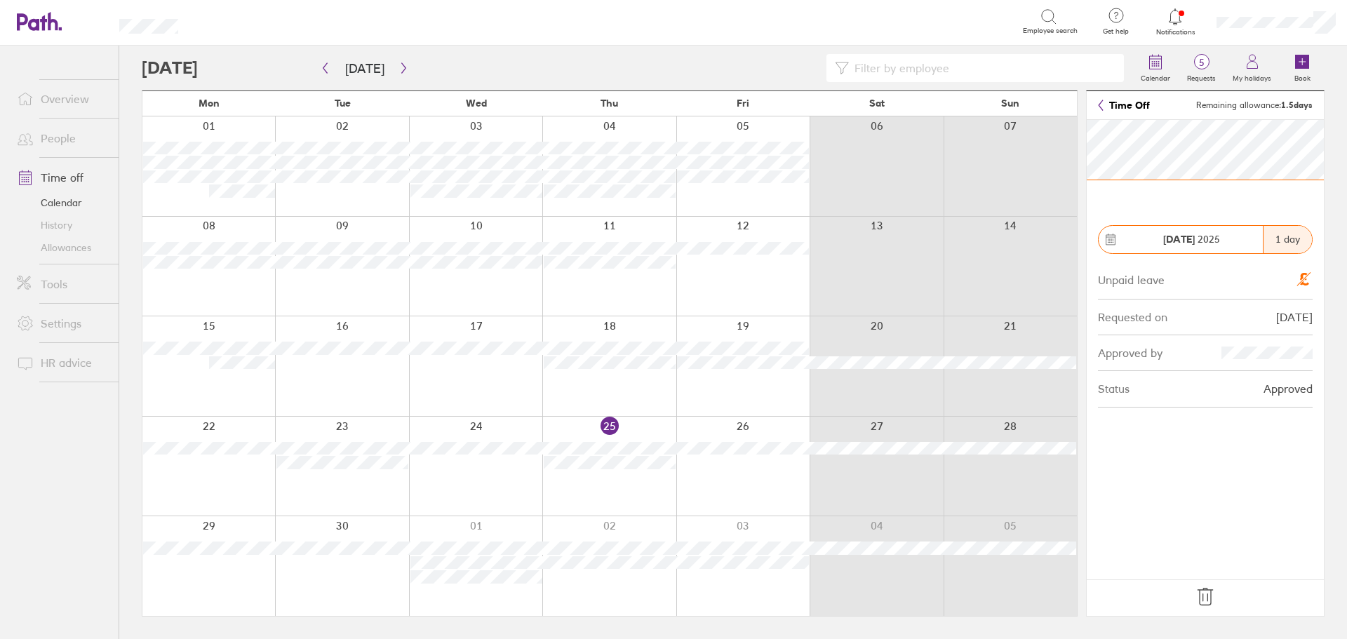
click at [1203, 595] on icon at bounding box center [1205, 597] width 15 height 17
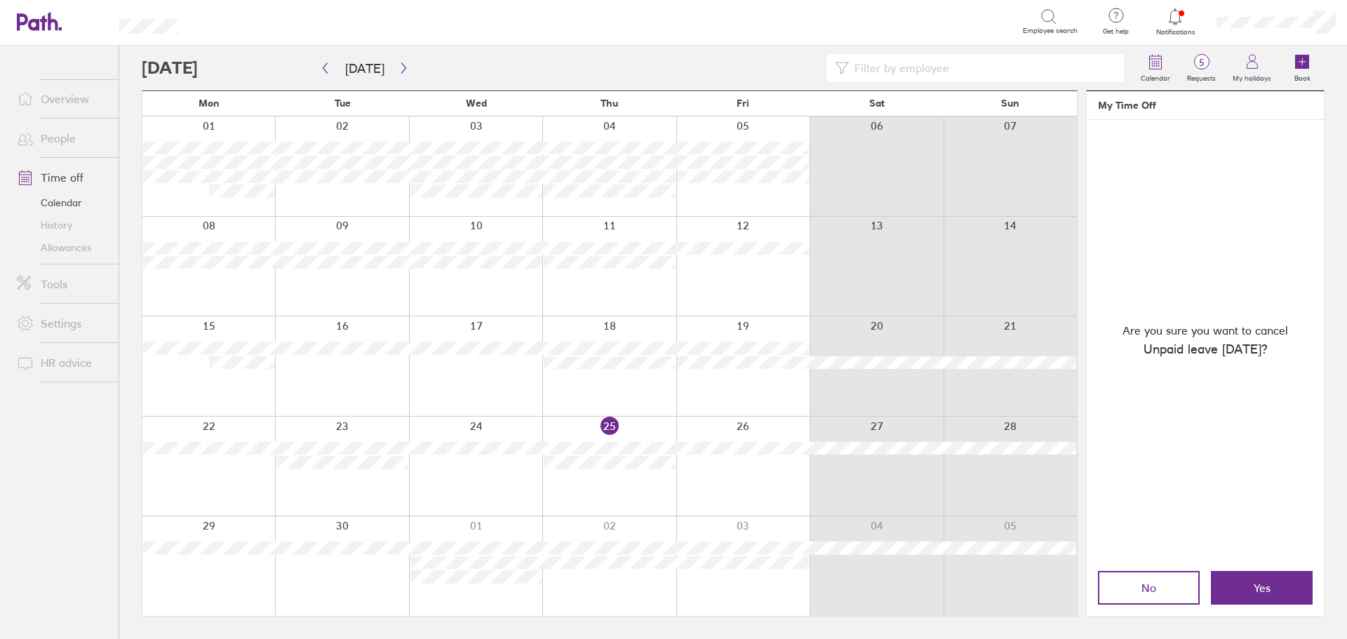
drag, startPoint x: 1247, startPoint y: 585, endPoint x: 1086, endPoint y: 582, distance: 160.7
click at [1248, 585] on button "Yes" at bounding box center [1262, 588] width 102 height 34
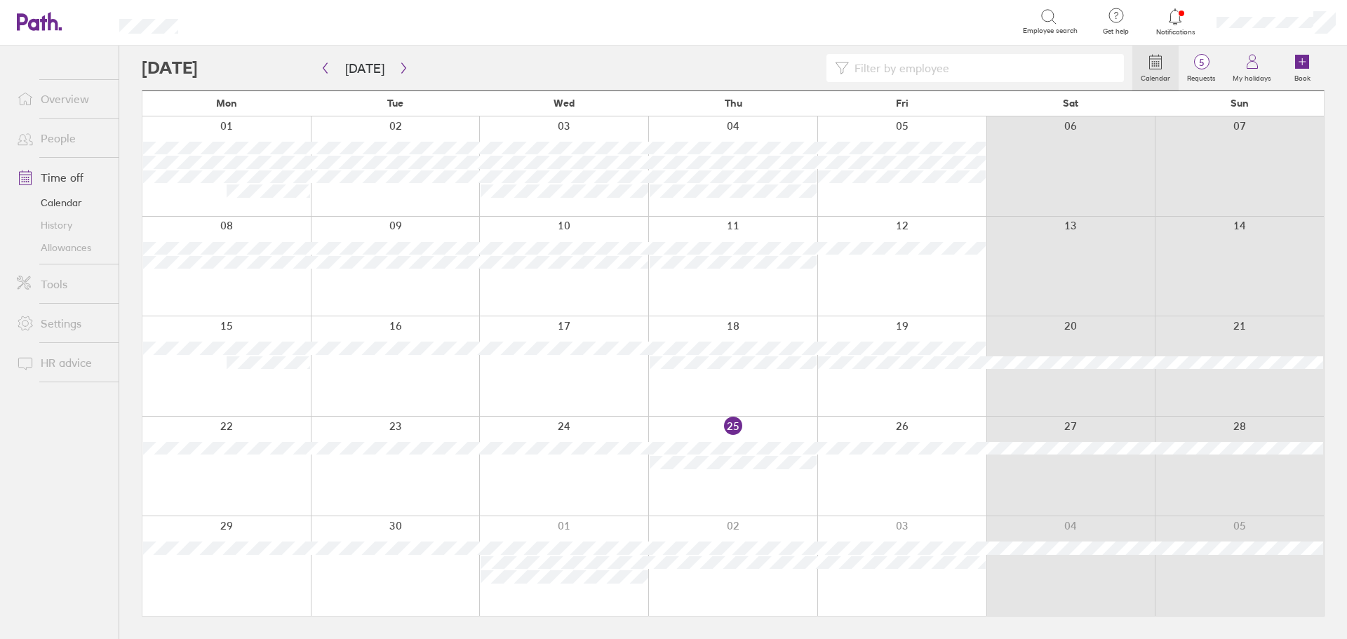
click at [406, 488] on div at bounding box center [395, 467] width 169 height 100
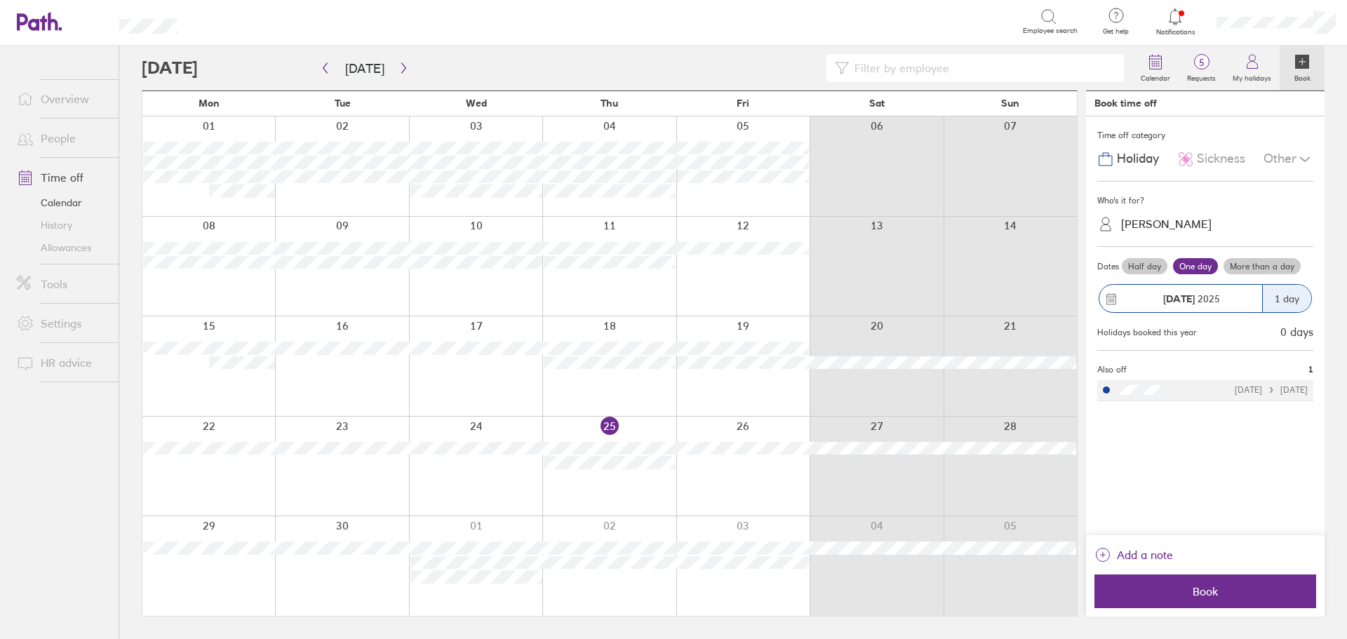
click at [1180, 225] on div "[PERSON_NAME]" at bounding box center [1166, 224] width 91 height 13
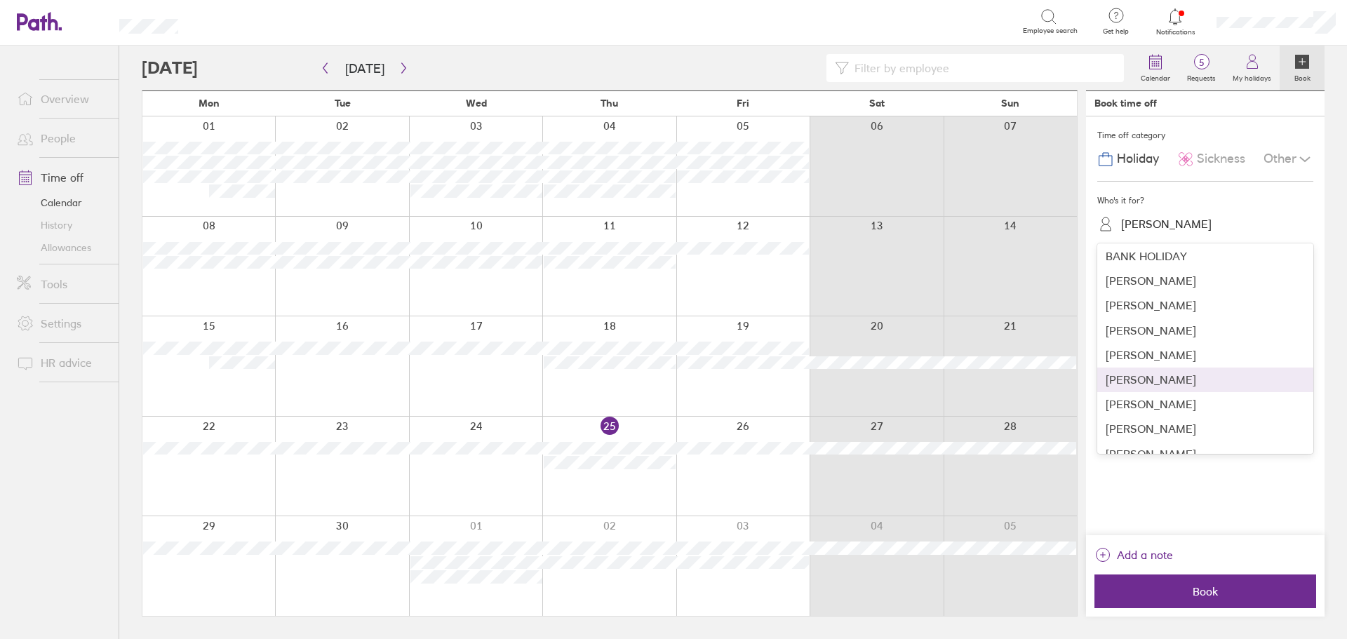
scroll to position [70, 0]
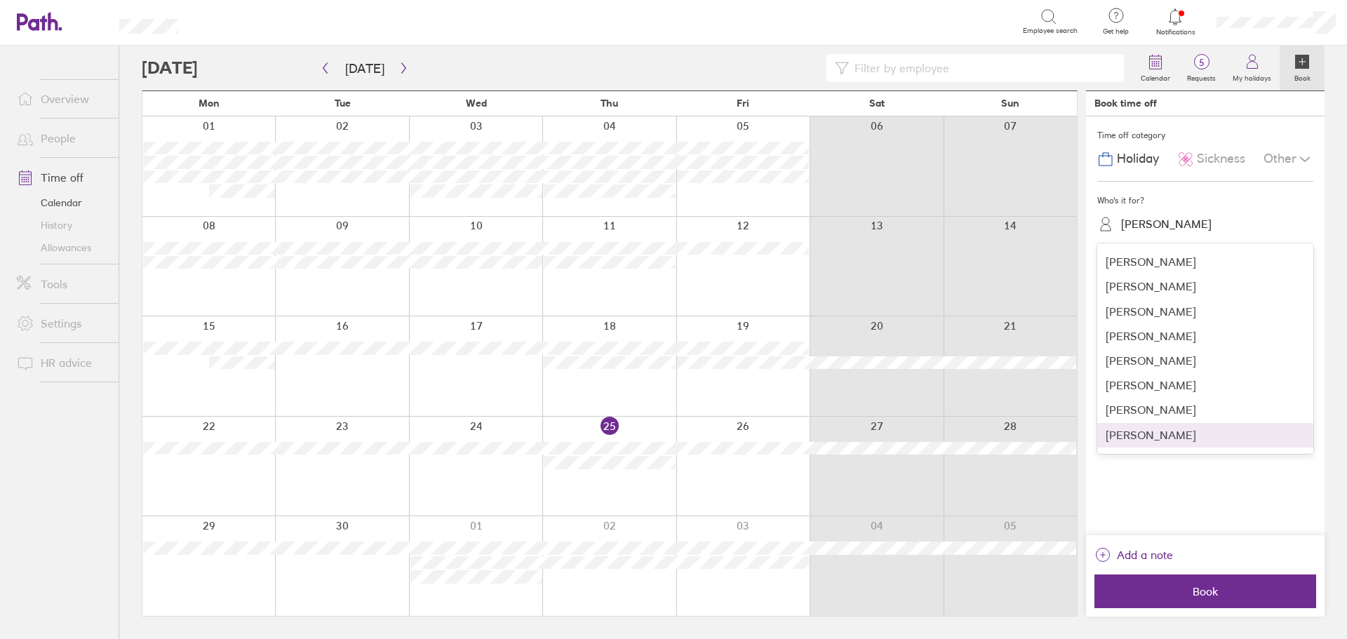
click at [1149, 440] on div "[PERSON_NAME]" at bounding box center [1206, 435] width 216 height 25
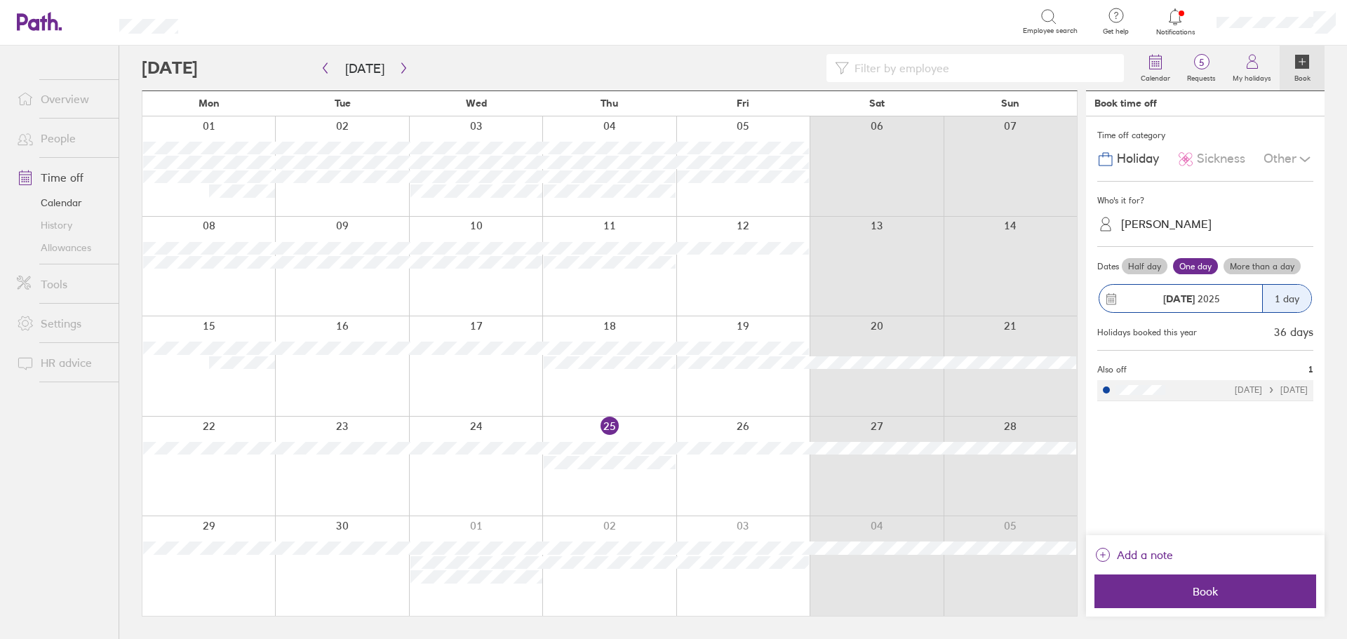
click at [1272, 270] on label "More than a day" at bounding box center [1262, 266] width 77 height 17
click at [0, 0] on input "More than a day" at bounding box center [0, 0] width 0 height 0
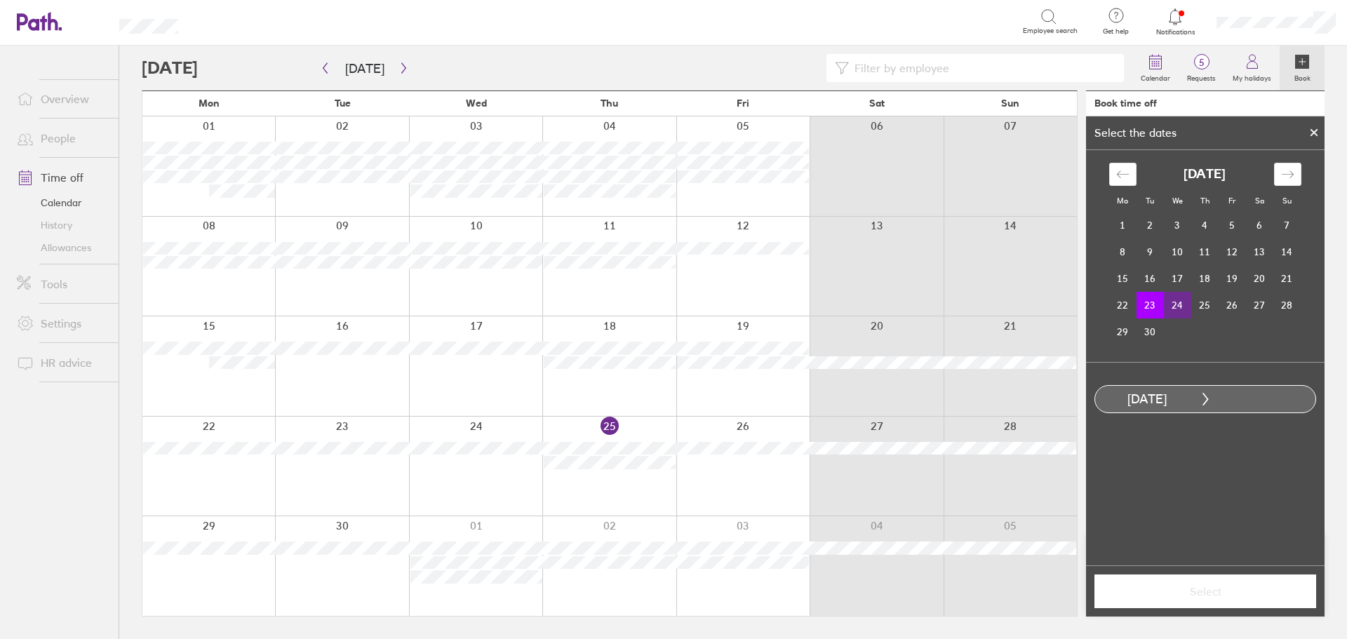
click at [1177, 305] on td "24" at bounding box center [1177, 305] width 27 height 27
click at [1214, 596] on span "Select" at bounding box center [1206, 591] width 202 height 13
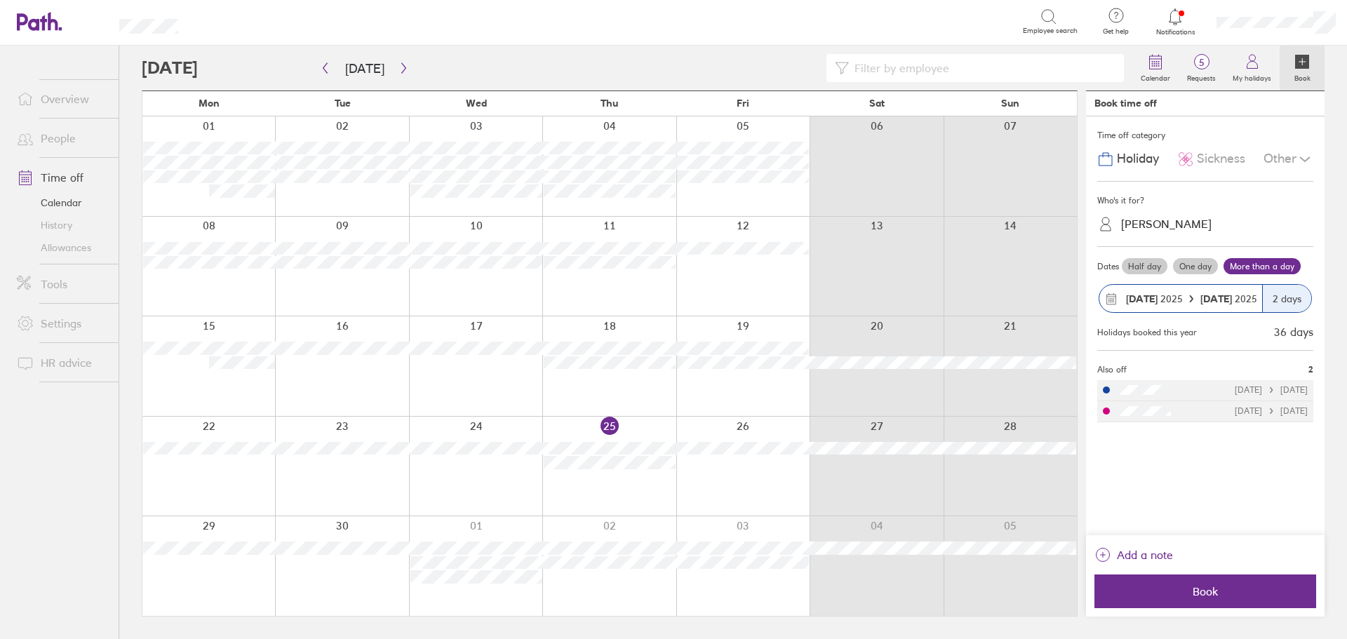
click at [1206, 149] on div "Sickness" at bounding box center [1211, 159] width 68 height 27
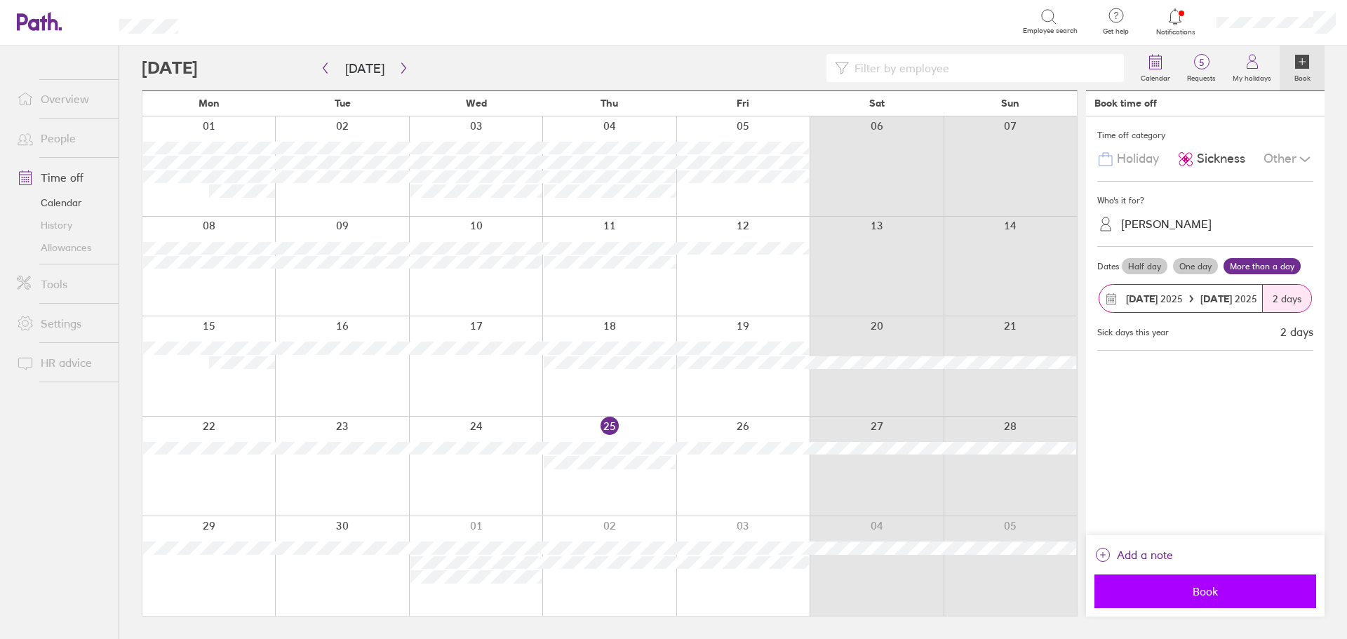
click at [1206, 590] on span "Book" at bounding box center [1206, 591] width 202 height 13
